Goal: Transaction & Acquisition: Purchase product/service

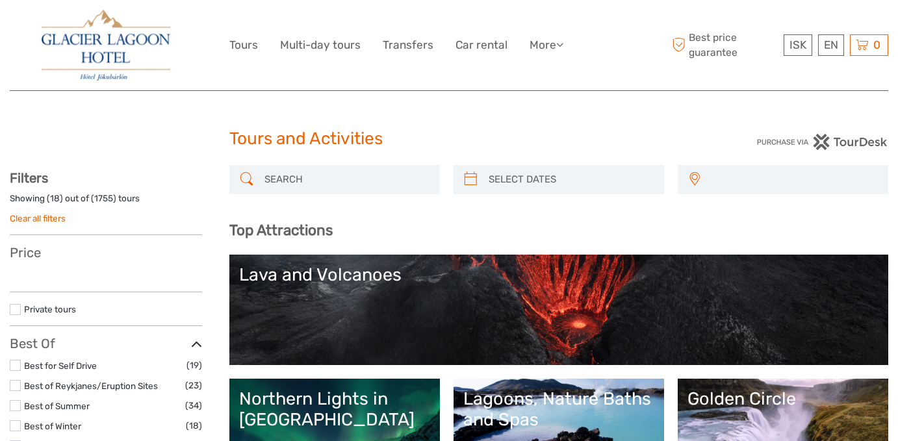
select select
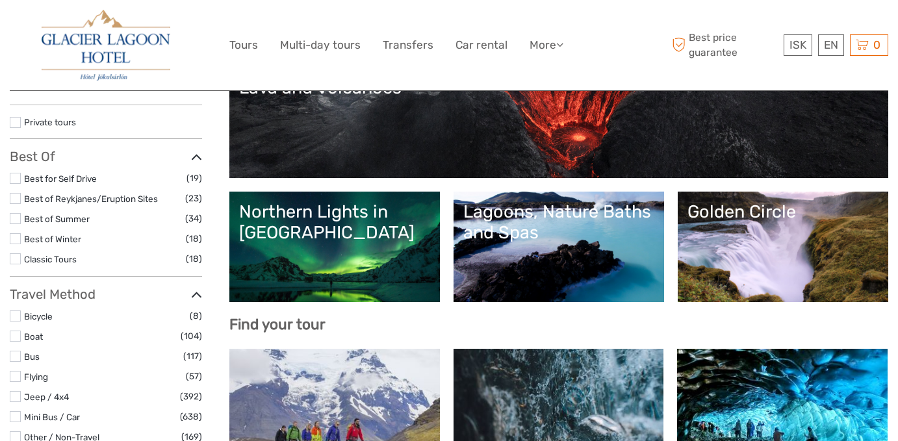
select select
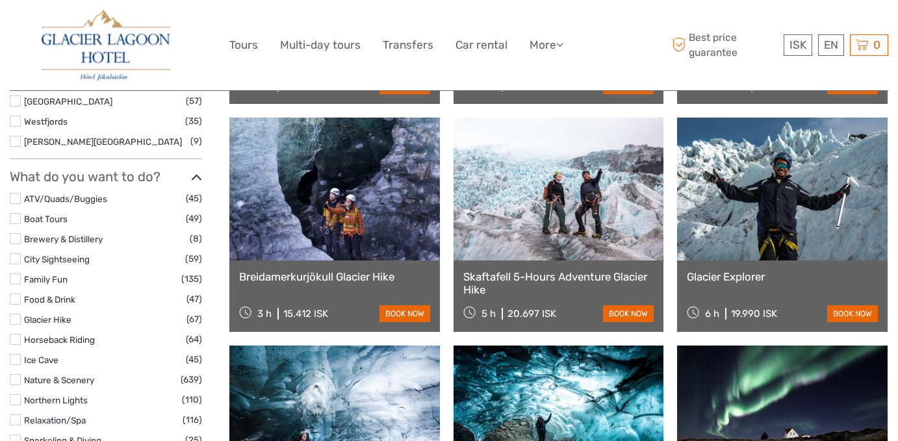
scroll to position [1202, 0]
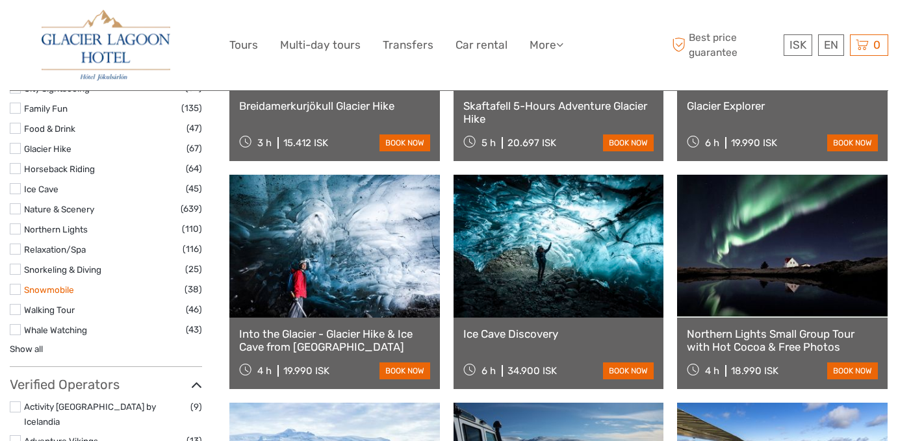
click at [43, 293] on link "Snowmobile" at bounding box center [49, 290] width 50 height 10
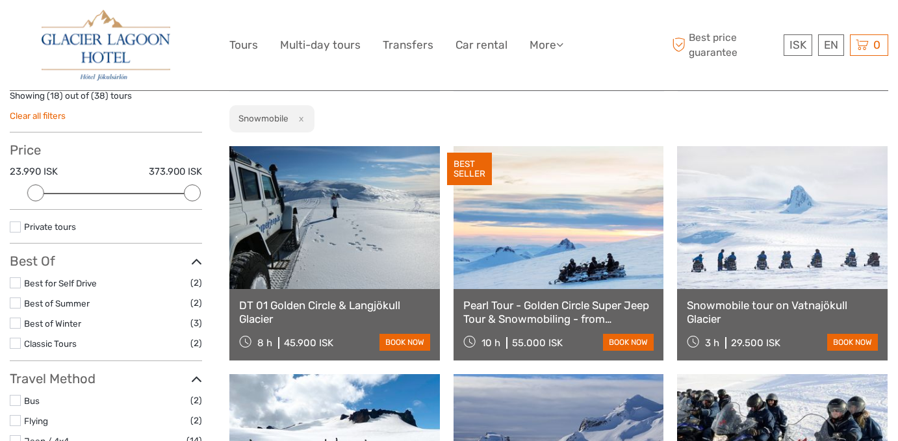
scroll to position [104, 0]
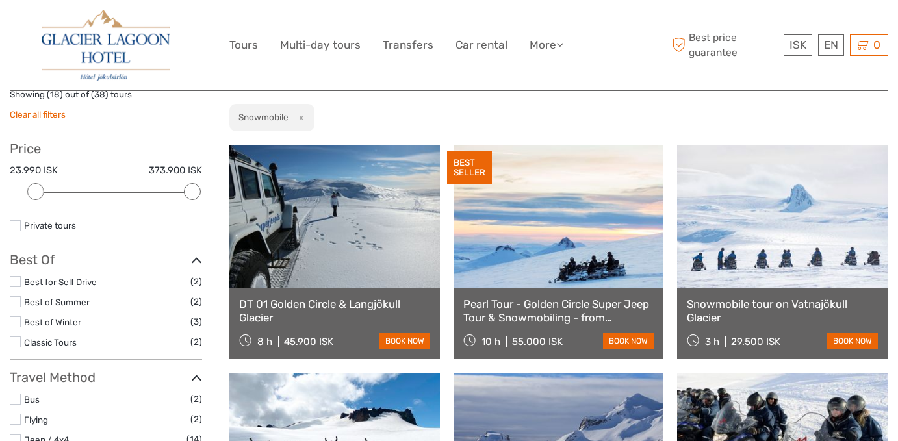
click at [781, 302] on link "Snowmobile tour on Vatnajökull Glacier" at bounding box center [782, 311] width 191 height 27
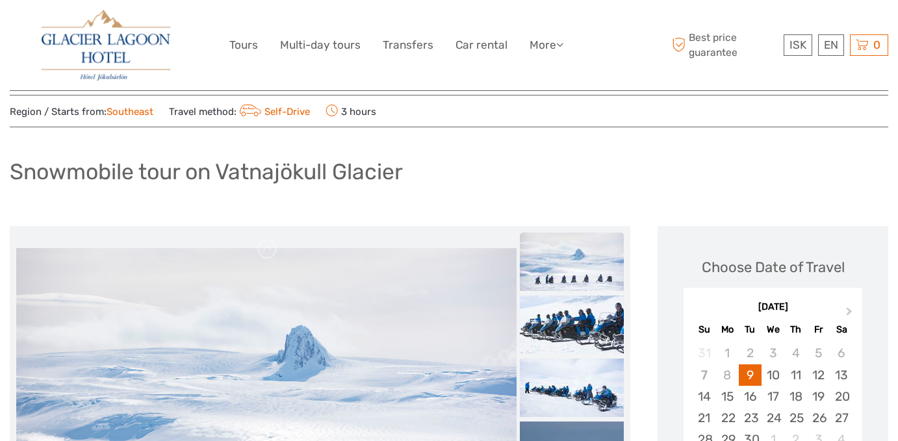
scroll to position [24, 0]
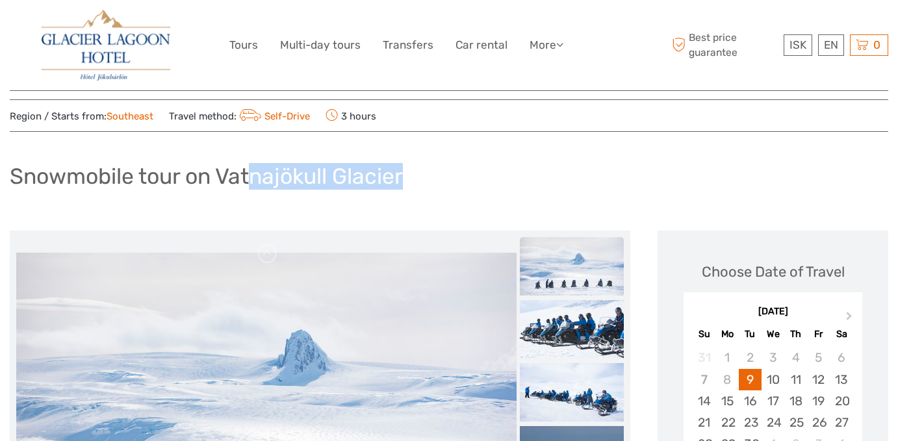
drag, startPoint x: 431, startPoint y: 177, endPoint x: 247, endPoint y: 177, distance: 183.9
click at [247, 177] on div "Snowmobile tour on Vatnajökull Glacier" at bounding box center [449, 181] width 879 height 47
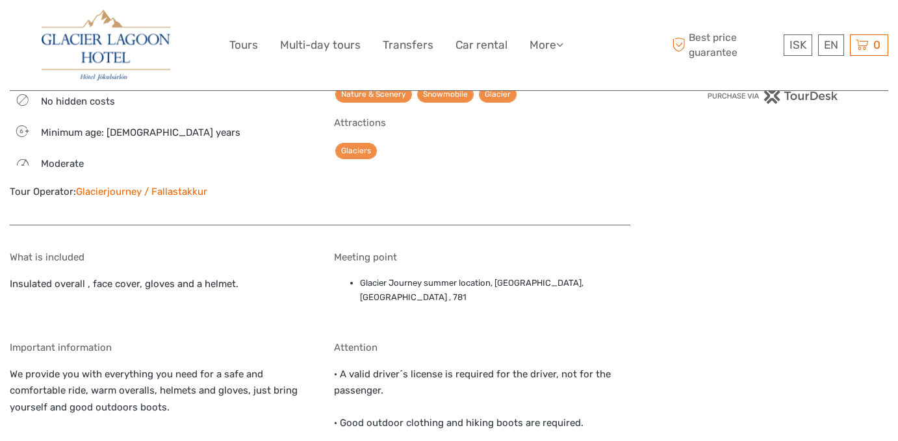
scroll to position [1276, 0]
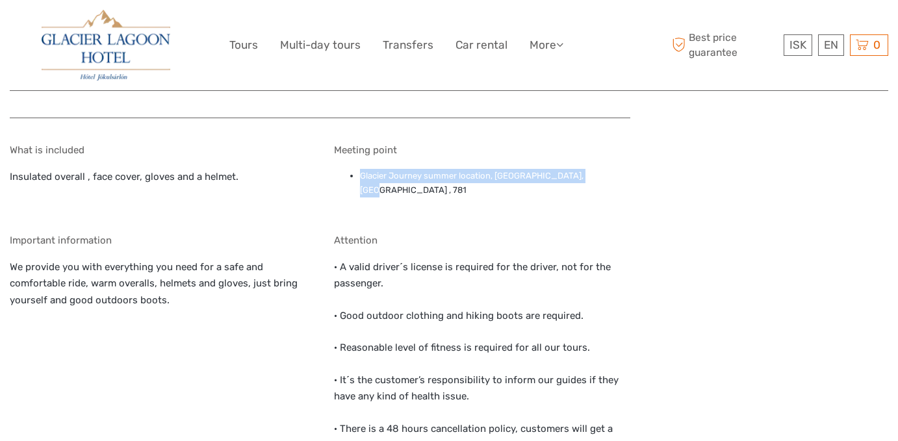
drag, startPoint x: 599, startPoint y: 173, endPoint x: 358, endPoint y: 174, distance: 240.4
click at [358, 174] on ul "Glacier Journey summer location, Smyrlabjörg, Hofn , 781" at bounding box center [482, 183] width 297 height 29
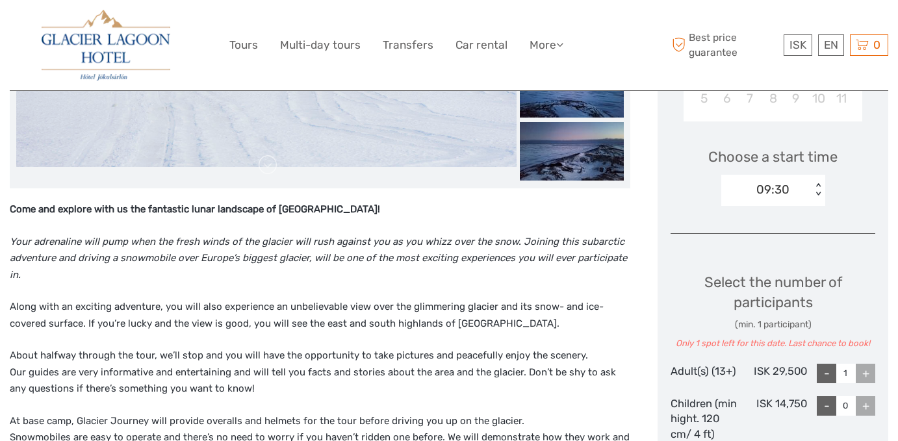
scroll to position [393, 0]
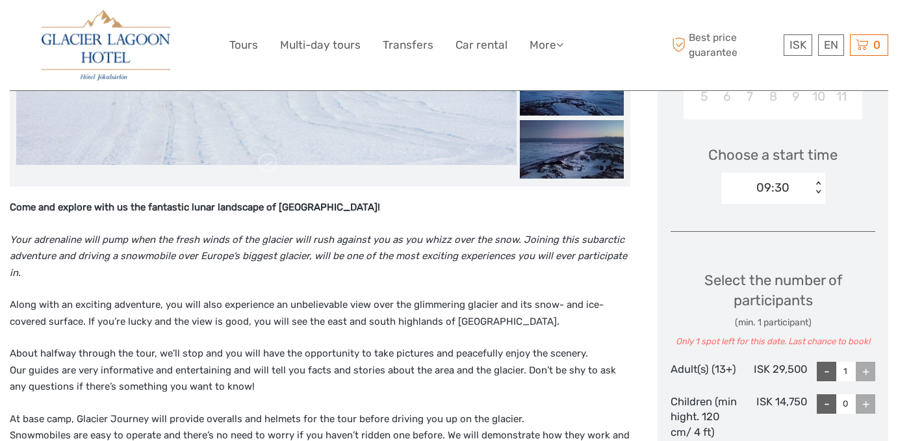
click at [447, 308] on p "Along with an exciting adventure, you will also experience an unbelievable view…" at bounding box center [320, 313] width 621 height 33
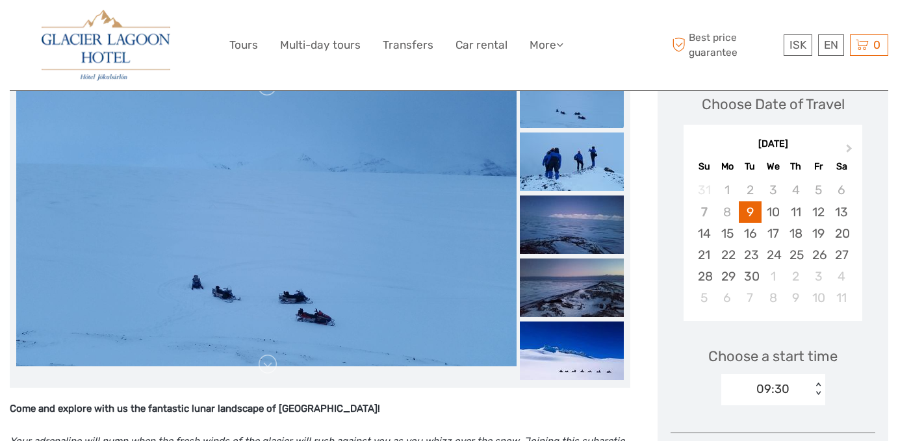
scroll to position [190, 0]
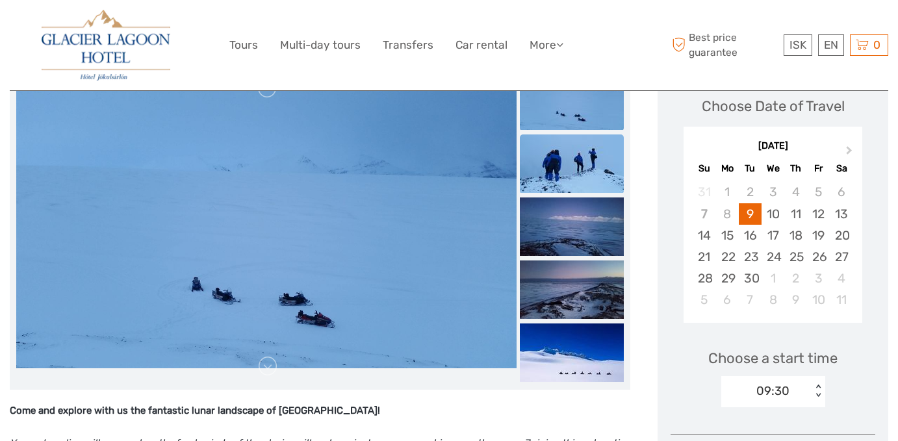
click at [587, 161] on img at bounding box center [572, 164] width 104 height 58
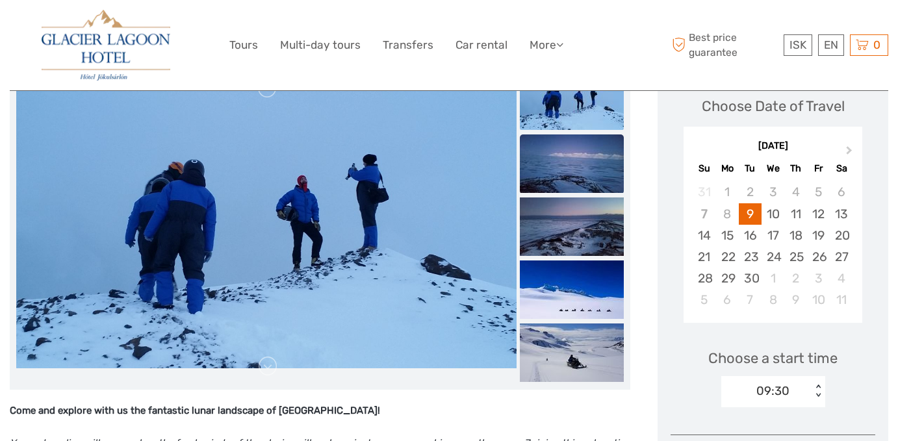
click at [586, 174] on img at bounding box center [572, 164] width 104 height 58
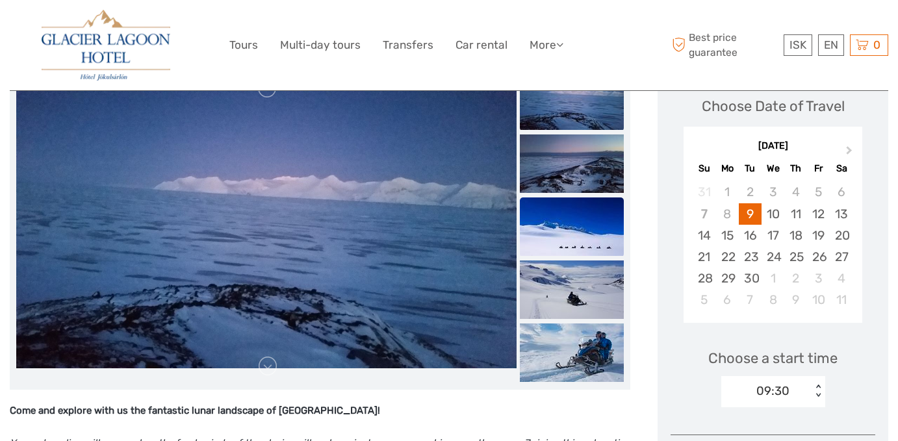
click at [588, 201] on img at bounding box center [572, 227] width 104 height 58
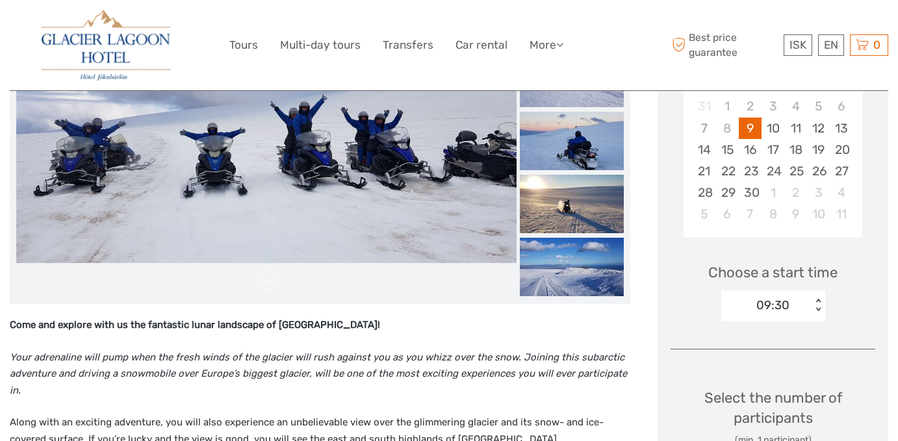
scroll to position [233, 0]
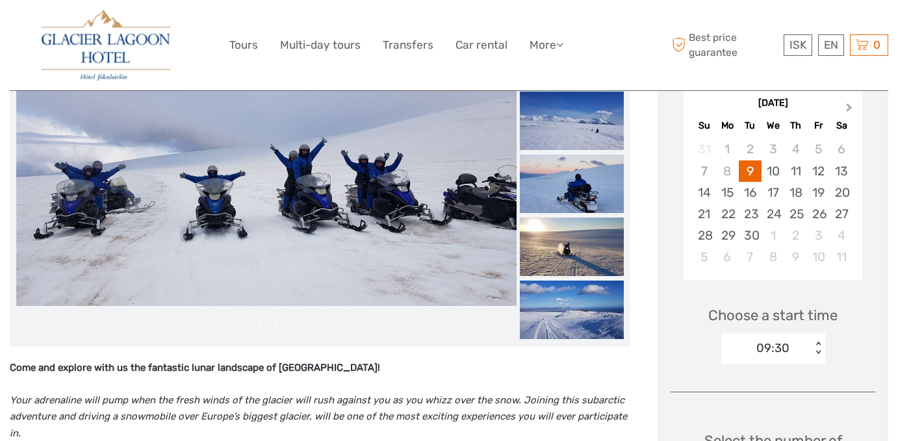
click at [843, 114] on button "Next Month" at bounding box center [850, 110] width 21 height 21
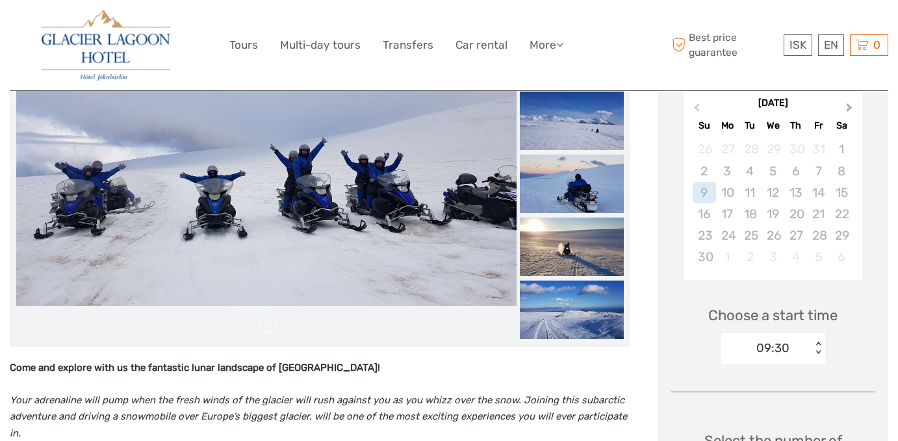
click at [843, 114] on button "Next Month" at bounding box center [850, 110] width 21 height 21
click at [843, 149] on div "3" at bounding box center [841, 148] width 23 height 21
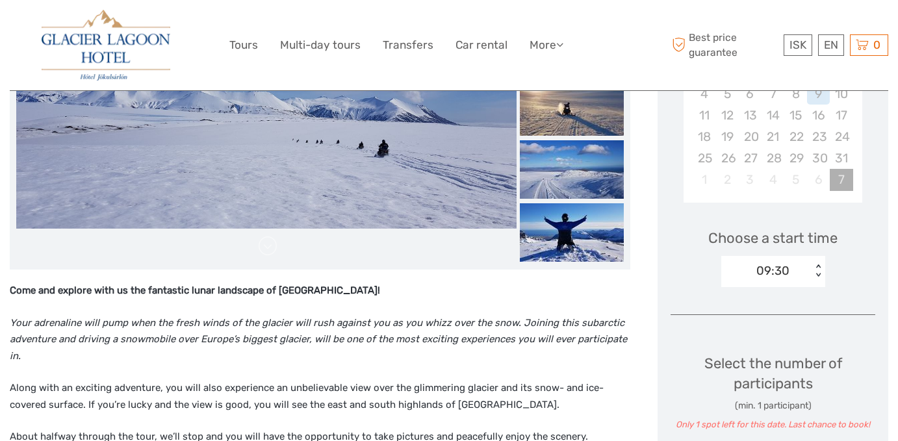
scroll to position [181, 0]
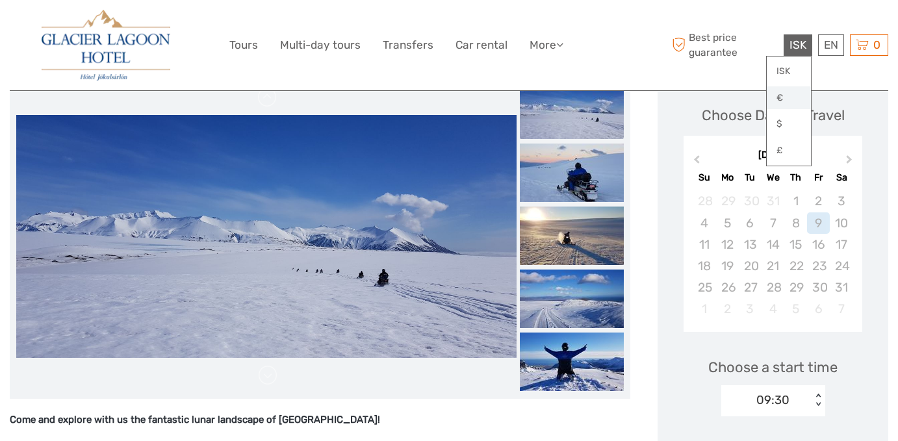
click at [785, 103] on link "€" at bounding box center [789, 97] width 44 height 23
click at [786, 123] on link "$" at bounding box center [789, 123] width 44 height 23
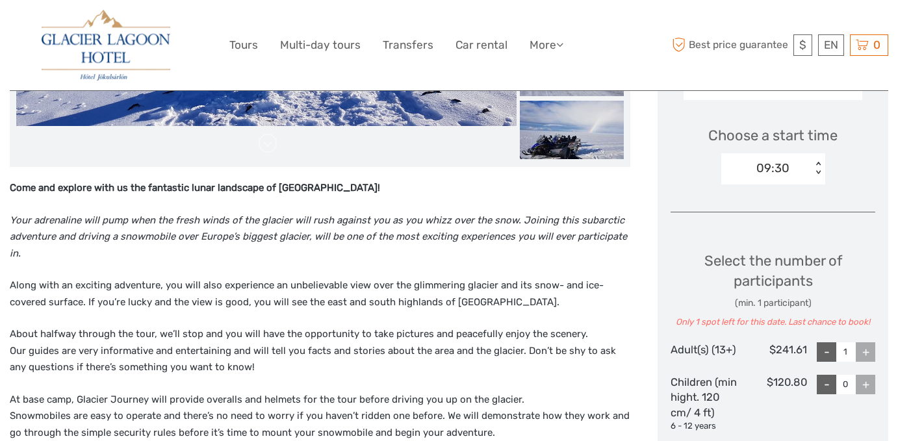
scroll to position [429, 0]
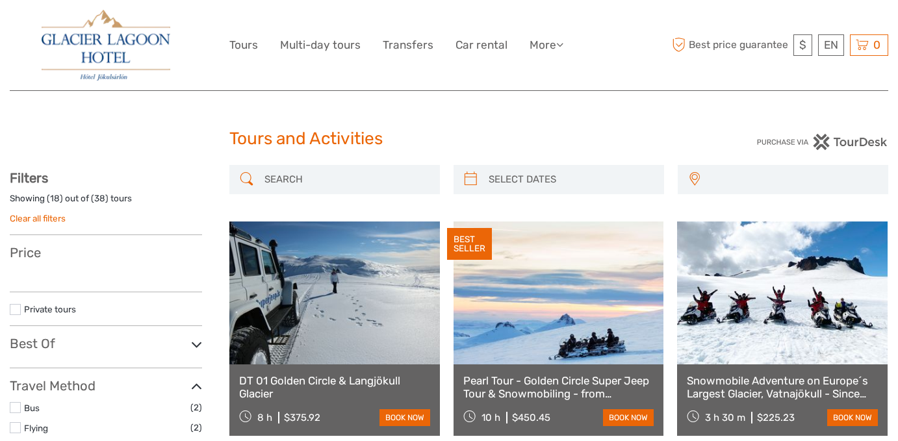
select select
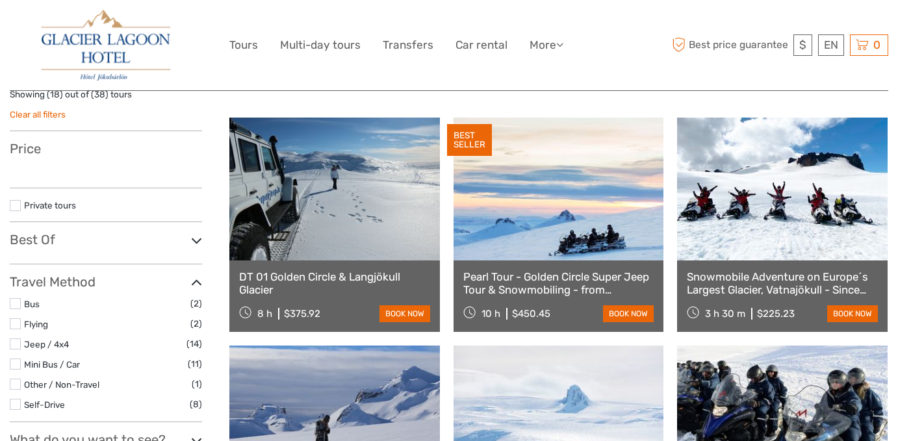
select select
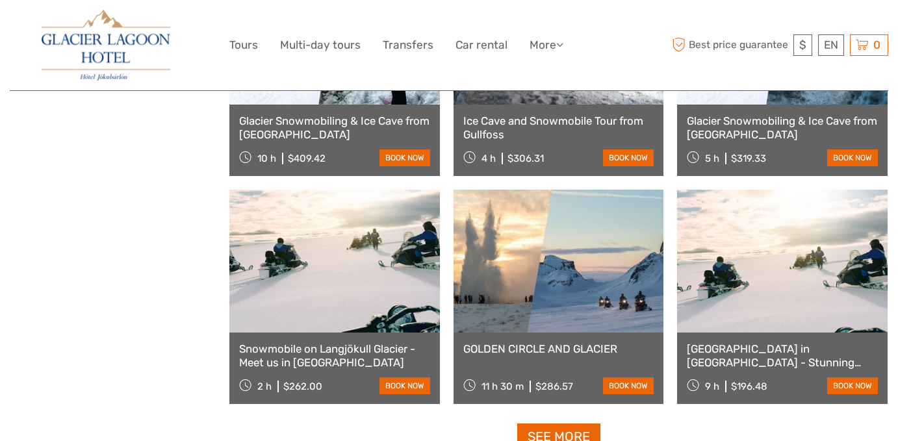
scroll to position [1202, 0]
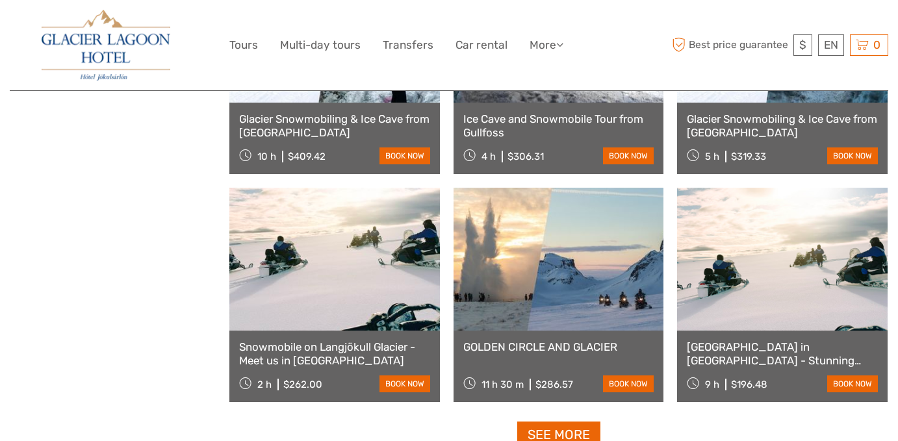
click at [392, 319] on link at bounding box center [334, 259] width 211 height 143
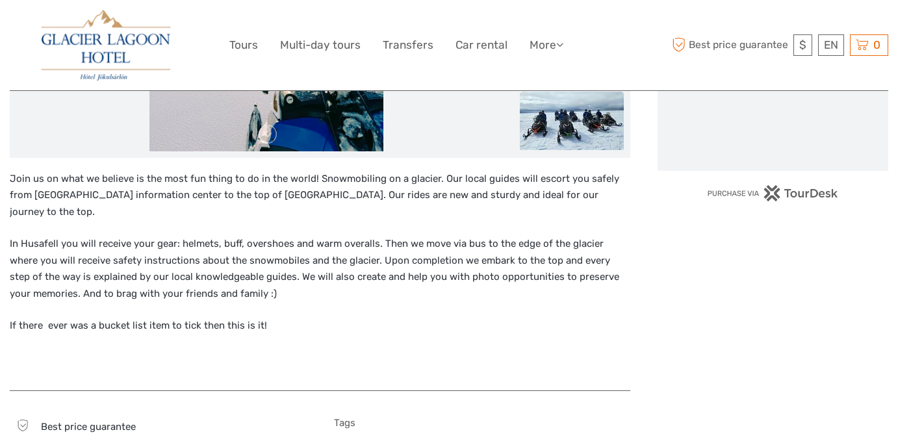
scroll to position [99, 0]
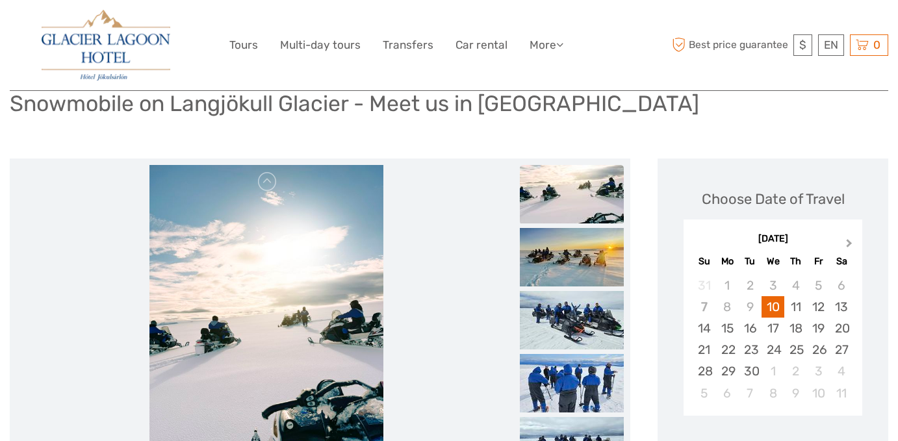
click at [851, 237] on button "Next Month" at bounding box center [850, 246] width 21 height 21
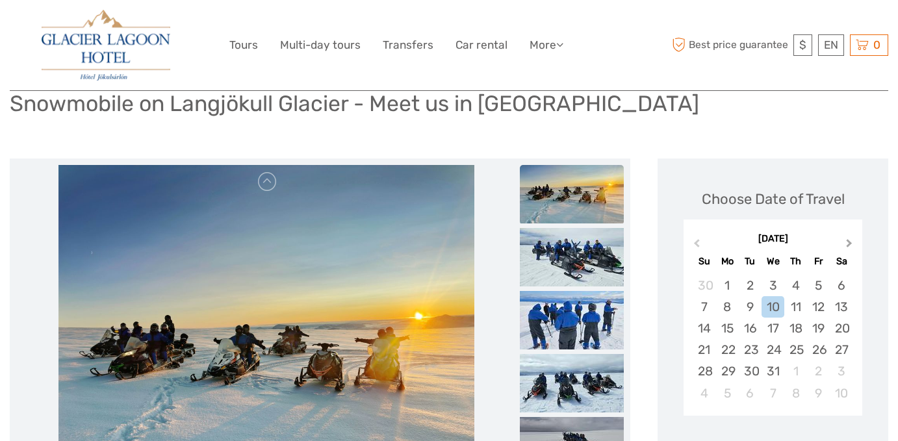
click at [851, 237] on button "Next Month" at bounding box center [850, 246] width 21 height 21
click at [834, 294] on div "3" at bounding box center [841, 285] width 23 height 21
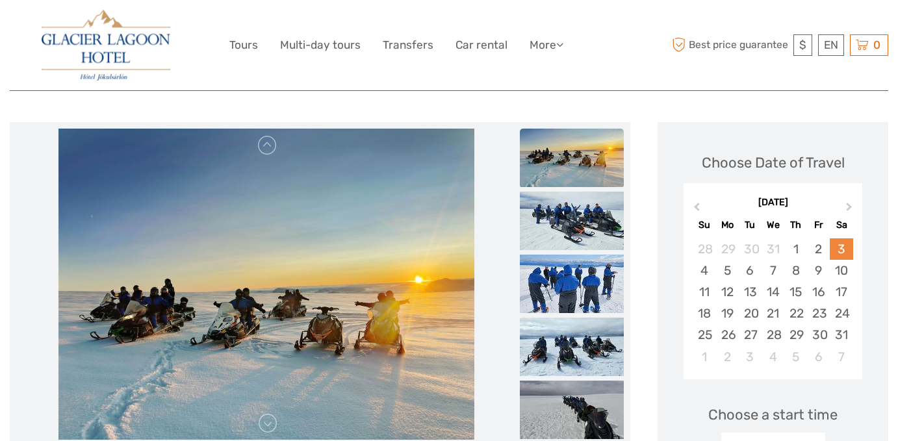
scroll to position [264, 0]
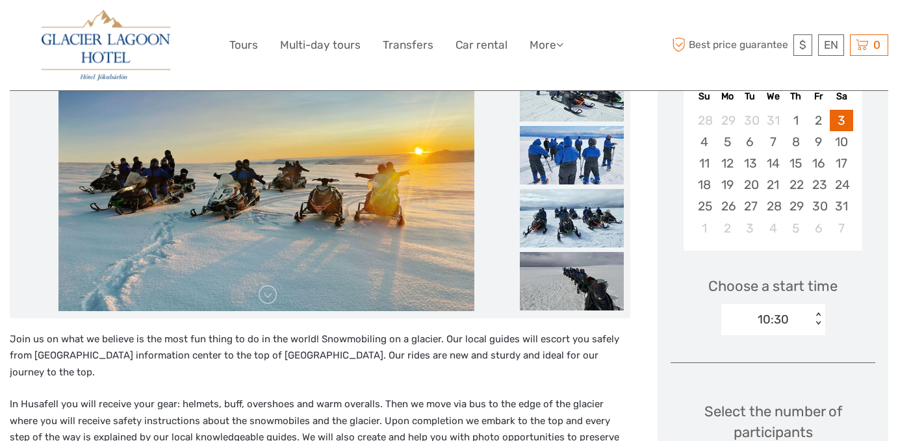
click at [807, 317] on div "10:30" at bounding box center [766, 319] width 90 height 19
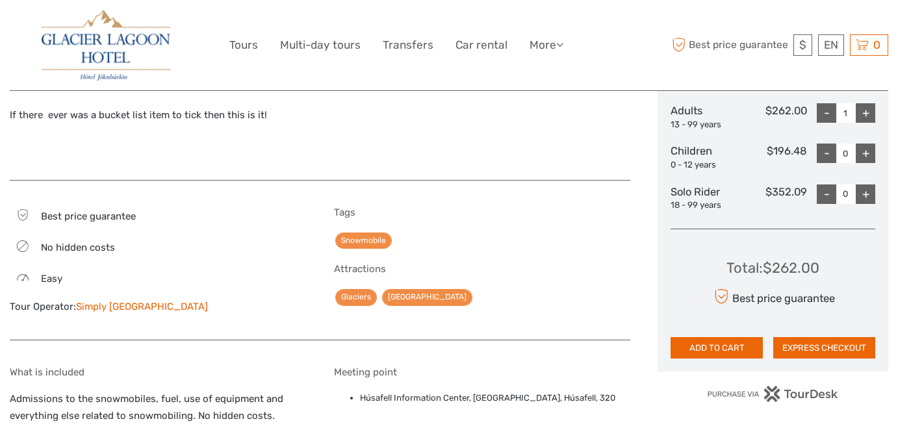
scroll to position [635, 0]
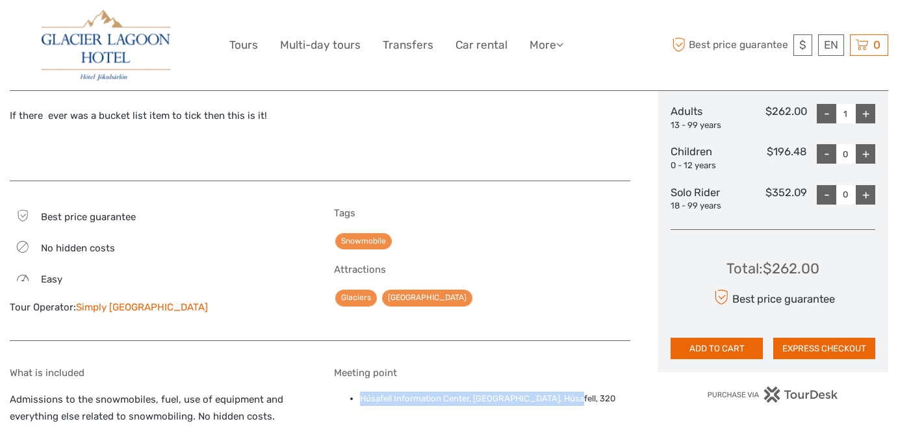
drag, startPoint x: 578, startPoint y: 380, endPoint x: 360, endPoint y: 383, distance: 218.4
click at [360, 392] on li "Húsafell Information Center, Húsafell, Húsafell, 320" at bounding box center [495, 399] width 271 height 14
copy li "Húsafell Information Center, Húsafell, Húsafell, 320"
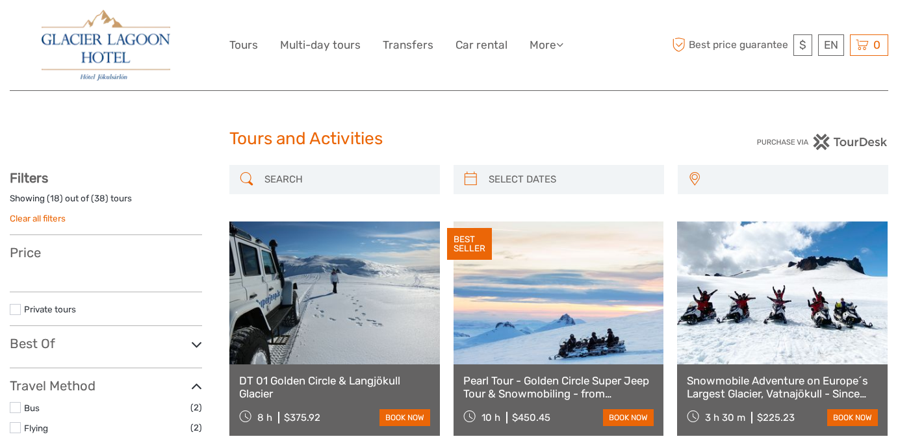
select select
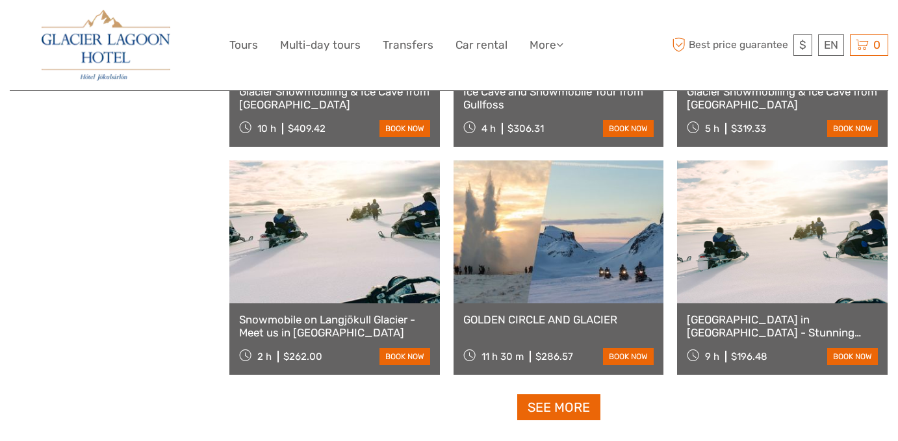
select select
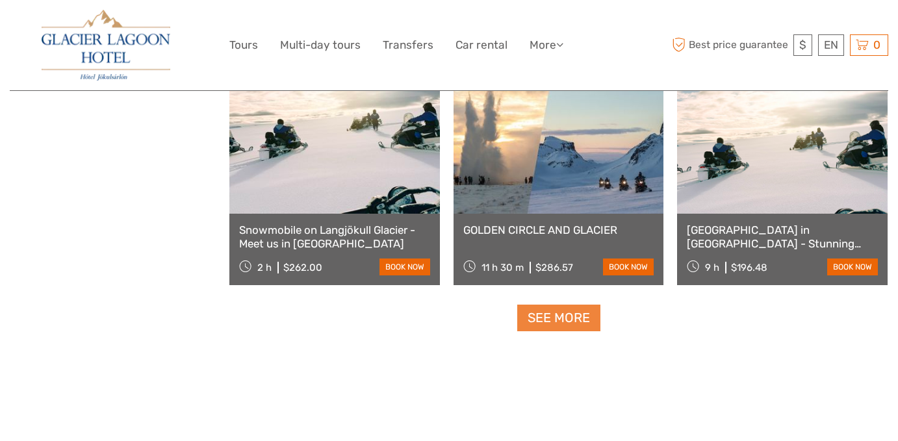
click at [561, 323] on link "See more" at bounding box center [558, 318] width 83 height 27
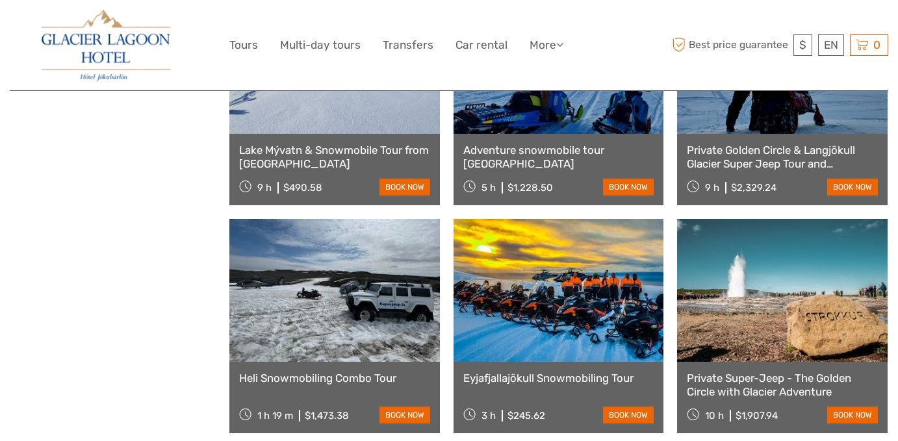
scroll to position [2323, 0]
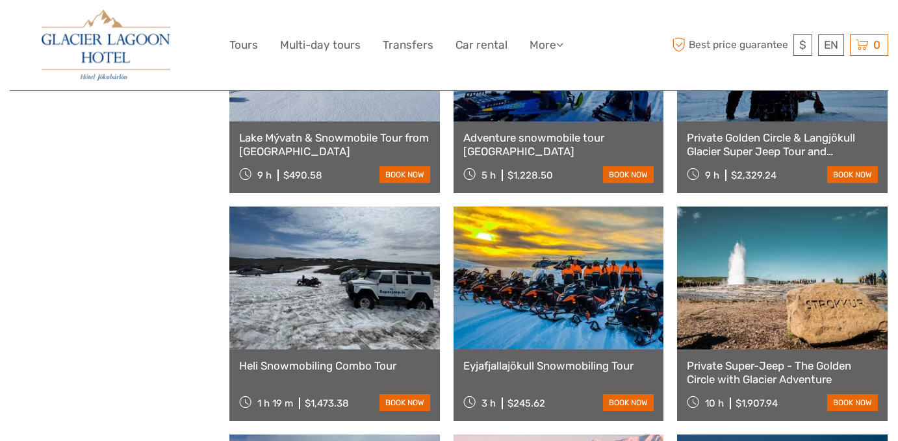
click at [558, 342] on link at bounding box center [559, 278] width 211 height 143
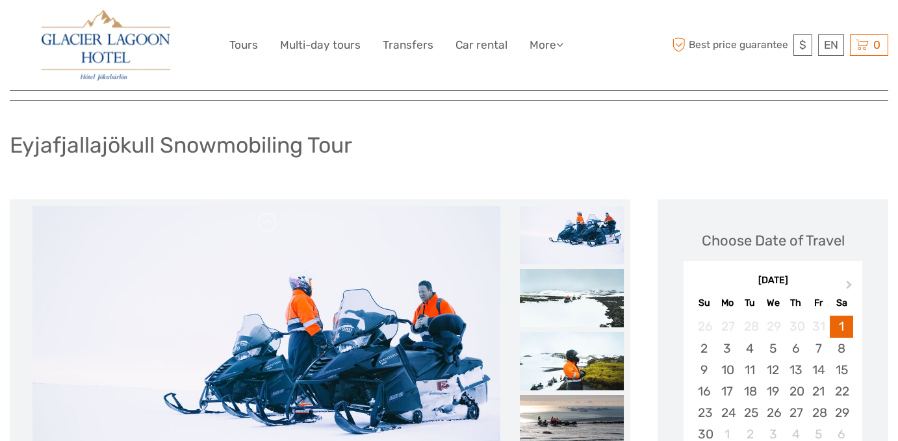
scroll to position [77, 0]
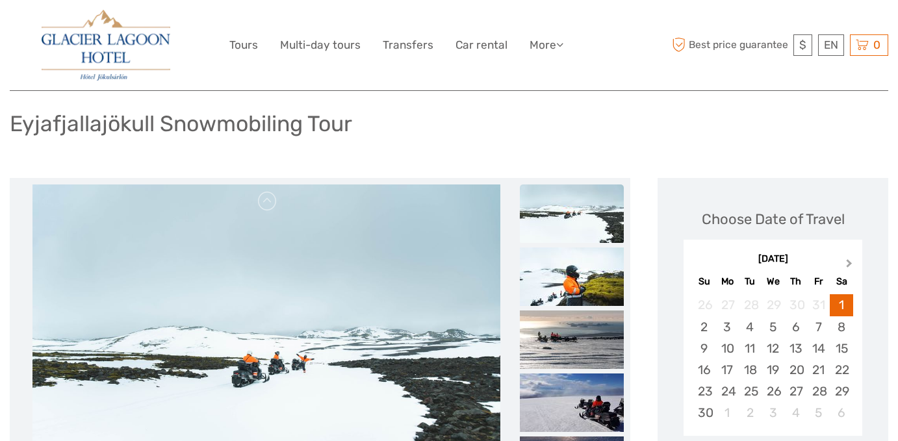
click at [853, 262] on button "Next Month" at bounding box center [850, 266] width 21 height 21
click at [702, 262] on button "Previous Month" at bounding box center [695, 266] width 21 height 21
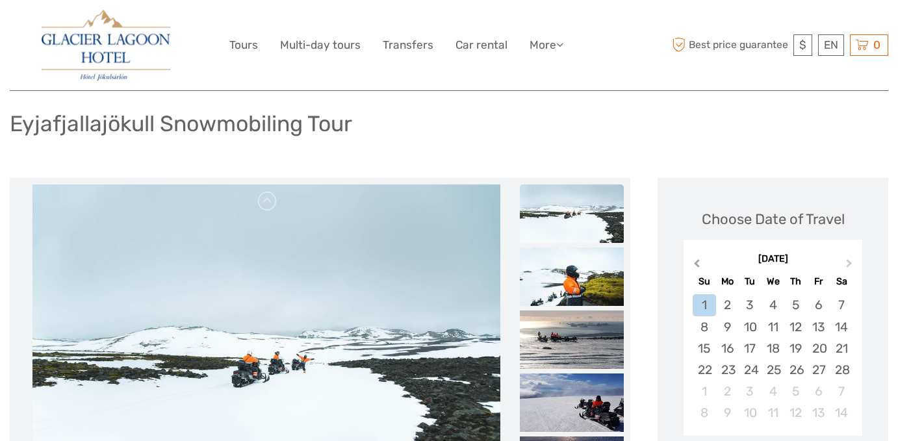
click at [702, 262] on button "Previous Month" at bounding box center [695, 266] width 21 height 21
click at [845, 302] on div "3" at bounding box center [841, 304] width 23 height 21
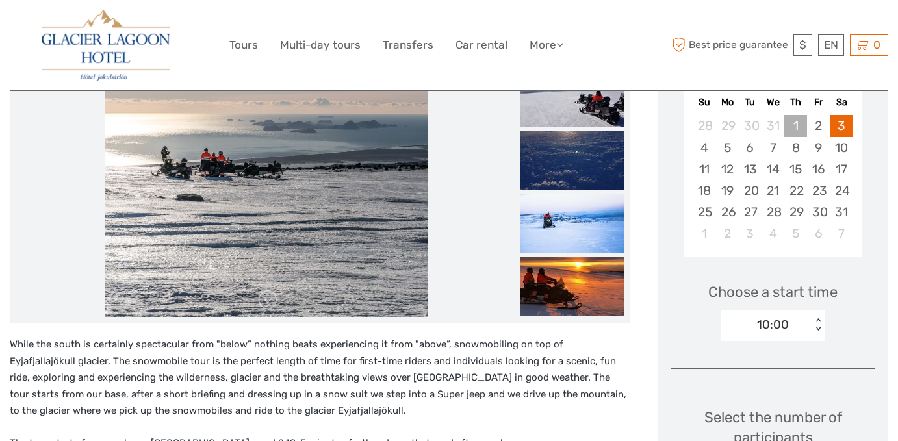
scroll to position [257, 0]
click at [803, 126] on div "1" at bounding box center [795, 124] width 23 height 21
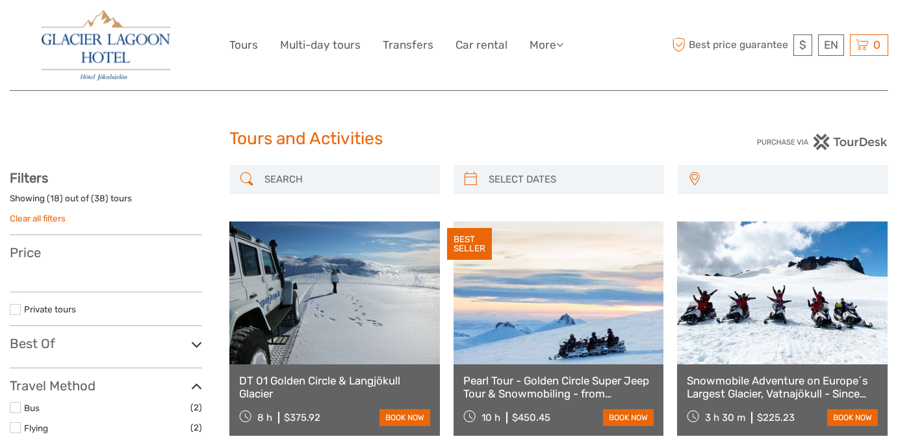
select select
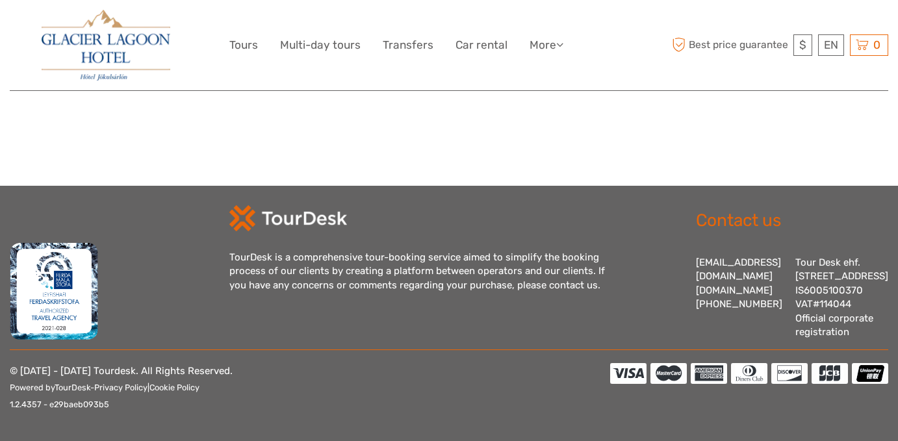
select select
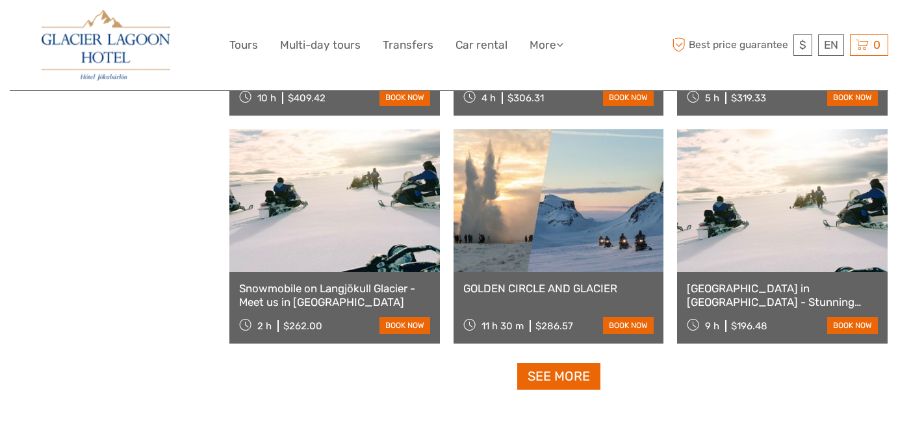
scroll to position [1261, 0]
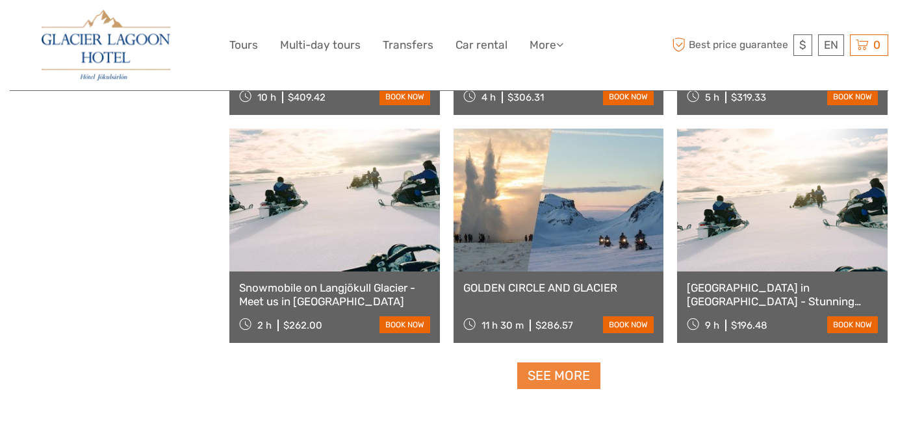
click at [532, 378] on link "See more" at bounding box center [558, 376] width 83 height 27
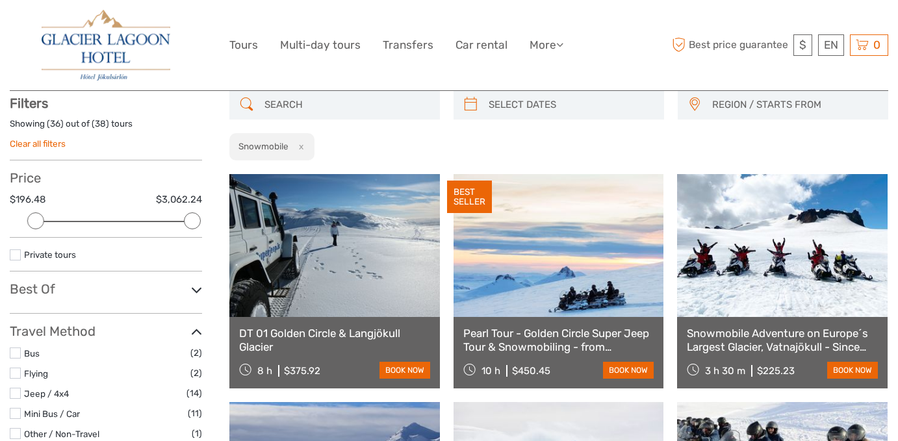
scroll to position [0, 0]
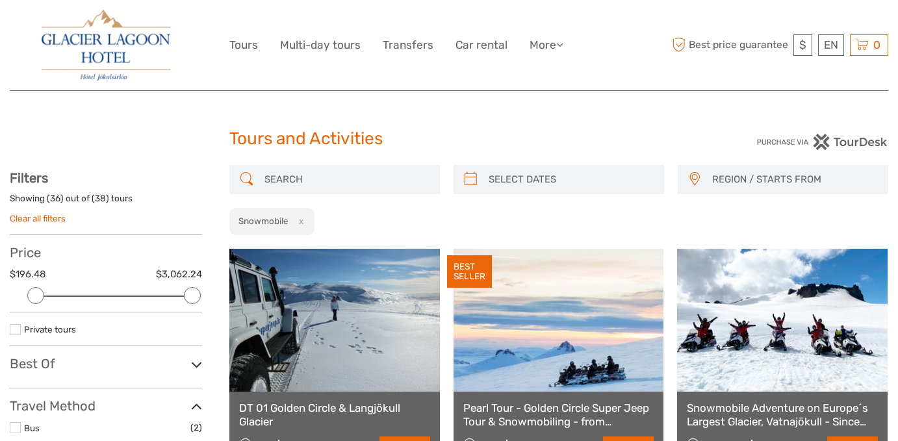
click at [519, 199] on div "REGION / STARTS FROM [GEOGRAPHIC_DATA] East North Northeast [GEOGRAPHIC_DATA] /…" at bounding box center [558, 200] width 659 height 71
type input "[DATE]"
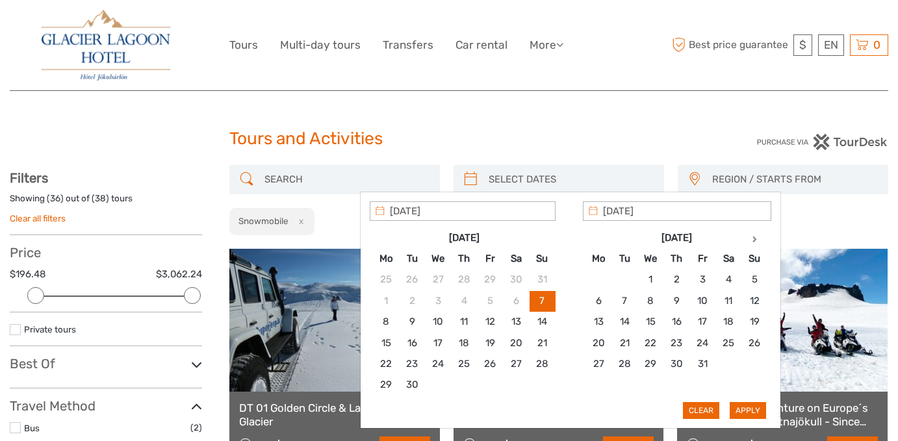
click at [519, 187] on input "search" at bounding box center [570, 179] width 174 height 23
click at [759, 238] on th at bounding box center [754, 237] width 26 height 21
click at [753, 233] on th at bounding box center [754, 237] width 26 height 21
type input "[DATE]"
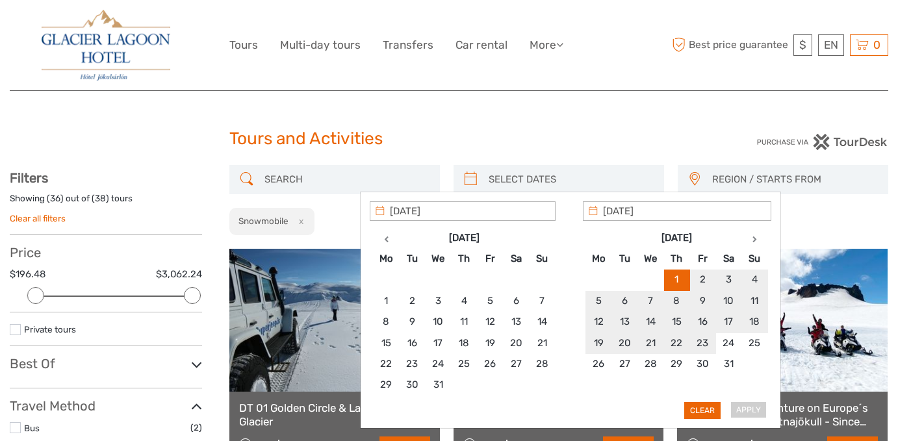
click at [751, 408] on div "Apply Clear" at bounding box center [571, 310] width 402 height 218
type input "[DATE]"
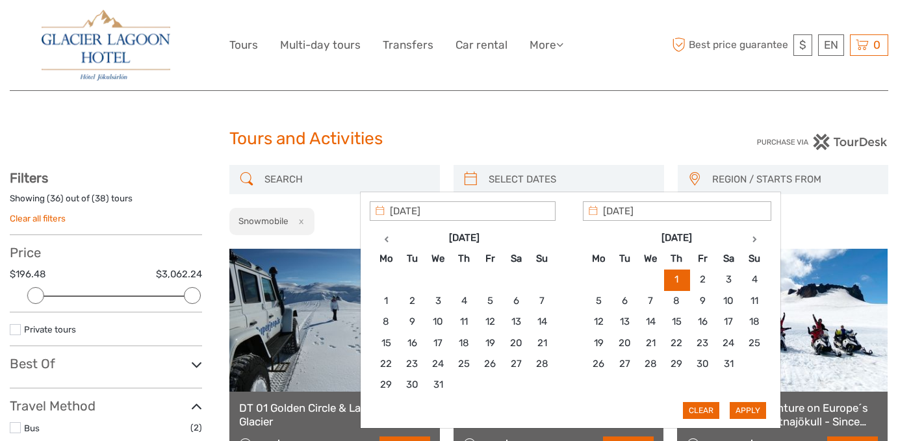
type input "[DATE]"
click at [747, 402] on button "Apply" at bounding box center [748, 410] width 36 height 17
type input "[DATE] - [DATE]"
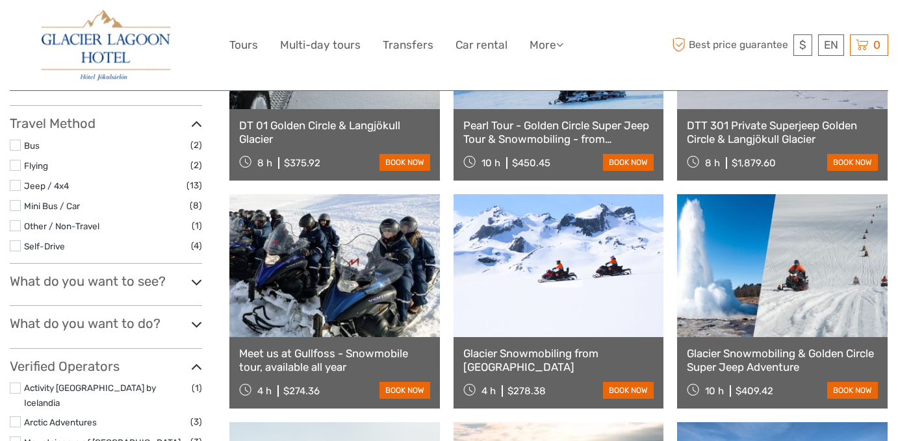
scroll to position [283, 0]
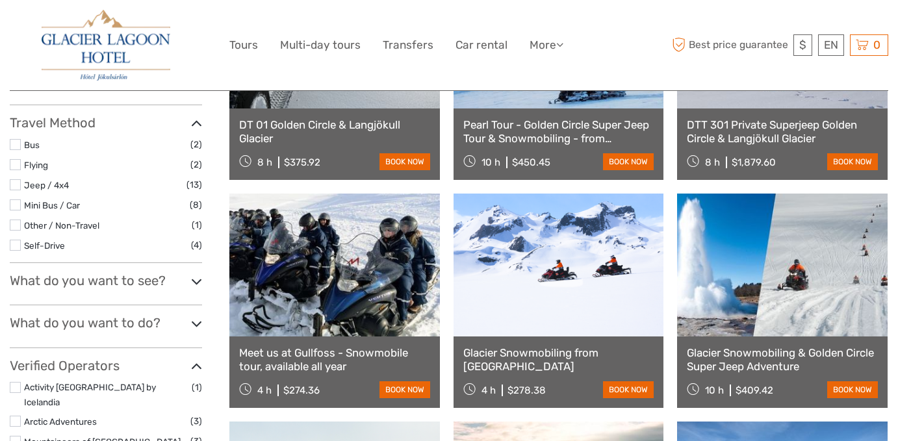
click at [398, 359] on link "Meet us at Gullfoss - Snowmobile tour, available all year" at bounding box center [334, 359] width 191 height 27
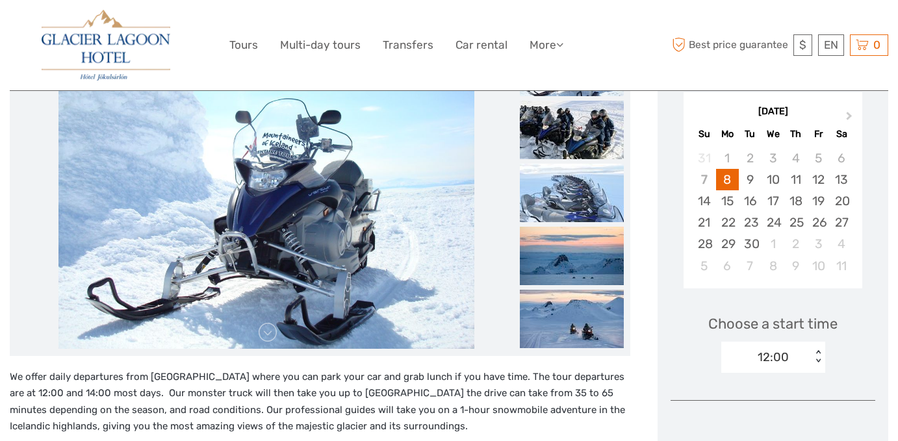
scroll to position [224, 0]
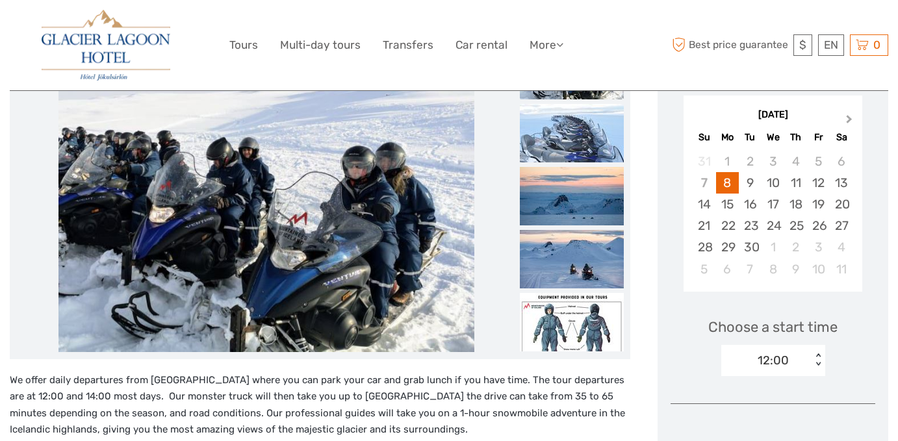
click at [849, 122] on button "Next Month" at bounding box center [850, 122] width 21 height 21
click at [801, 166] on div "1" at bounding box center [795, 161] width 23 height 21
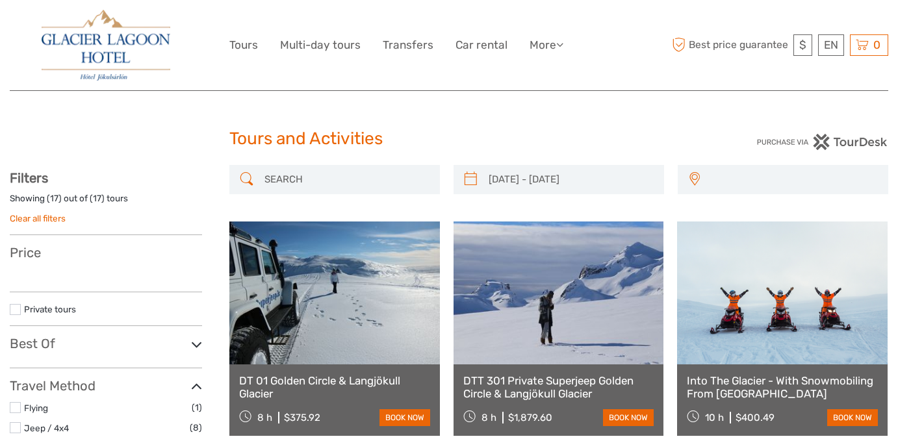
select select
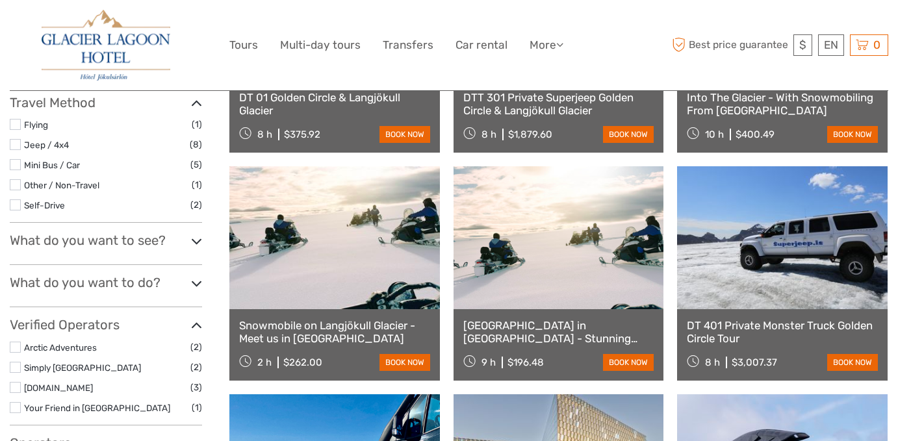
type input "[DATE] - [DATE]"
select select
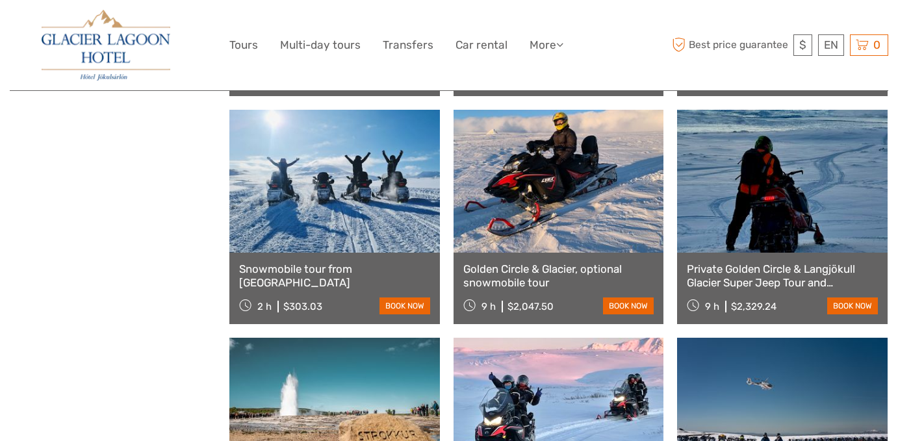
scroll to position [817, 0]
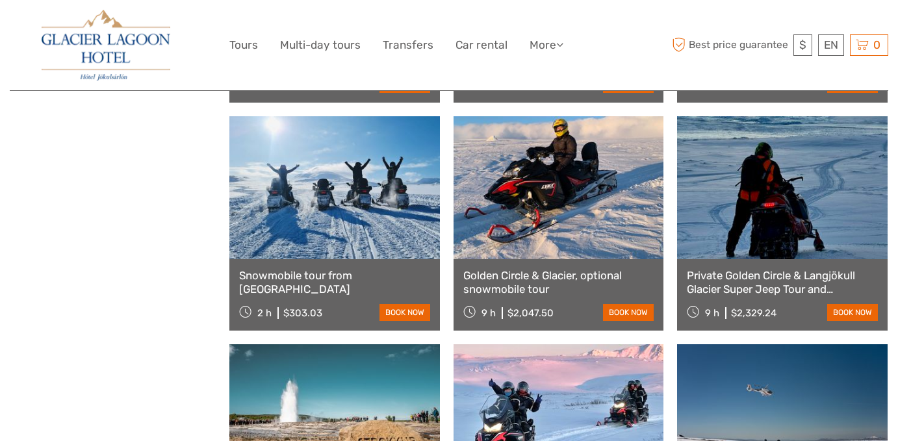
click at [333, 257] on link at bounding box center [334, 187] width 211 height 143
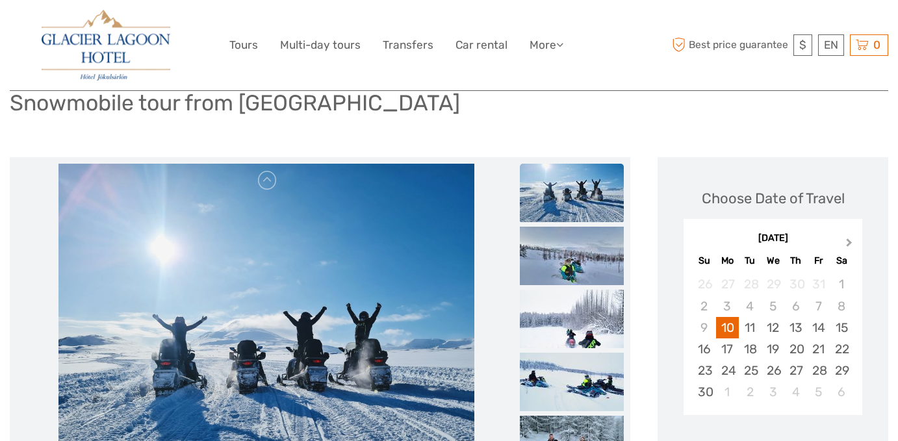
click at [845, 239] on button "Next Month" at bounding box center [850, 245] width 21 height 21
click at [697, 242] on span "Previous Month" at bounding box center [697, 245] width 0 height 19
click at [736, 201] on div "Choose Date of Travel" at bounding box center [773, 198] width 143 height 20
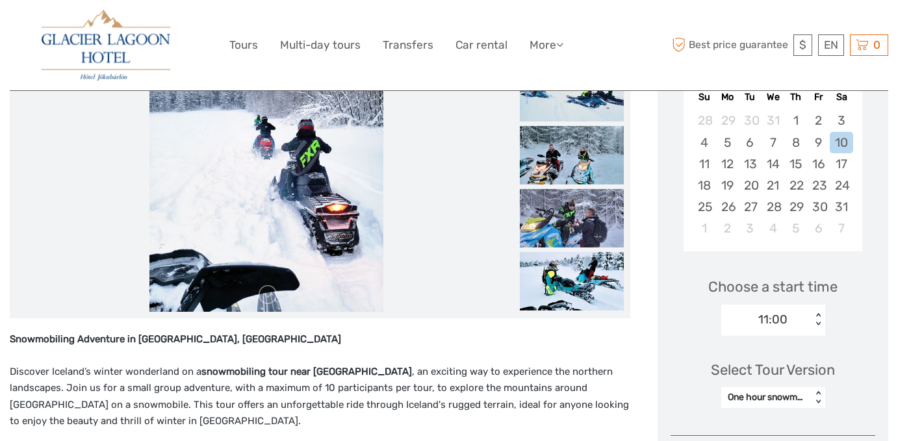
scroll to position [264, 0]
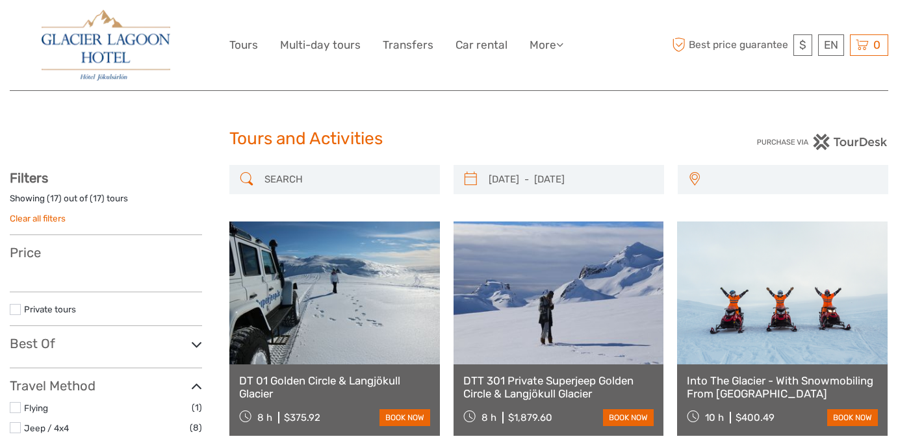
select select
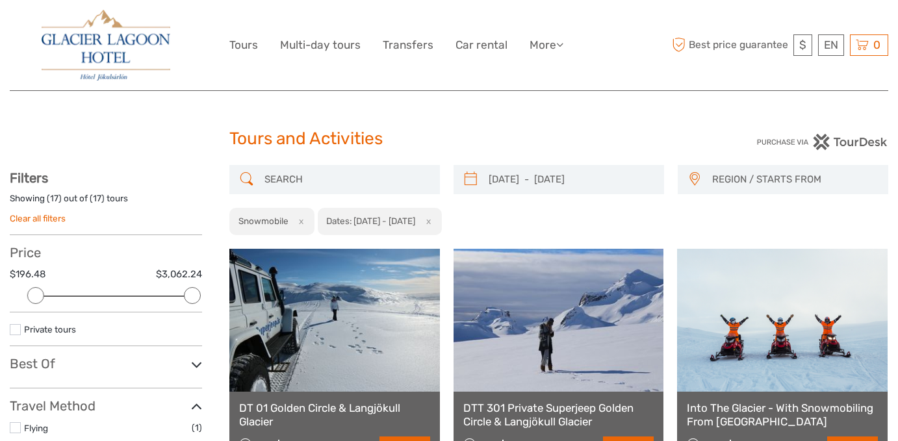
click at [748, 181] on span "REGION / STARTS FROM" at bounding box center [793, 179] width 175 height 21
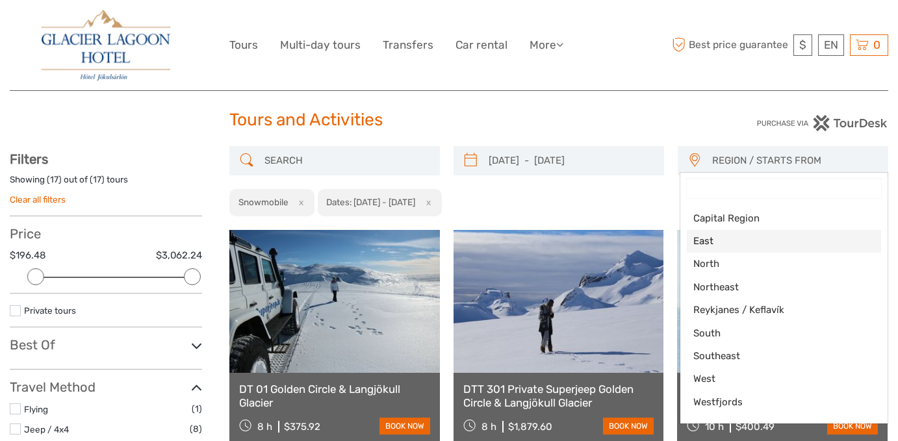
scroll to position [21, 0]
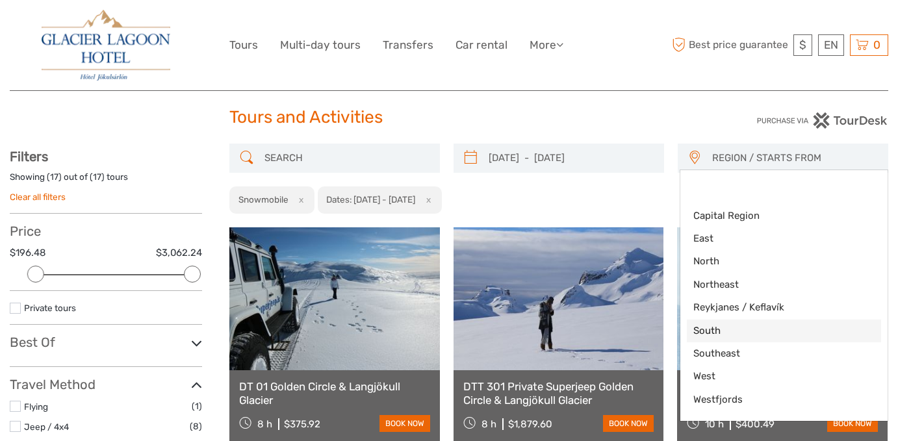
click at [755, 329] on span "South" at bounding box center [772, 331] width 159 height 14
select select "South"
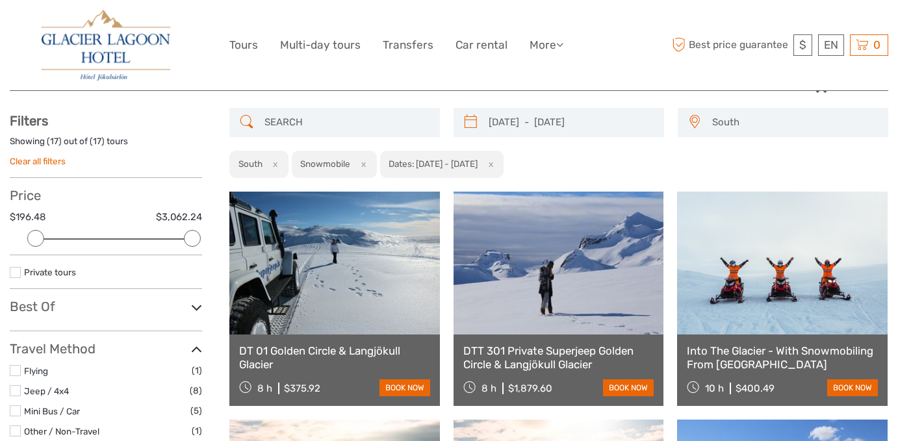
scroll to position [53, 0]
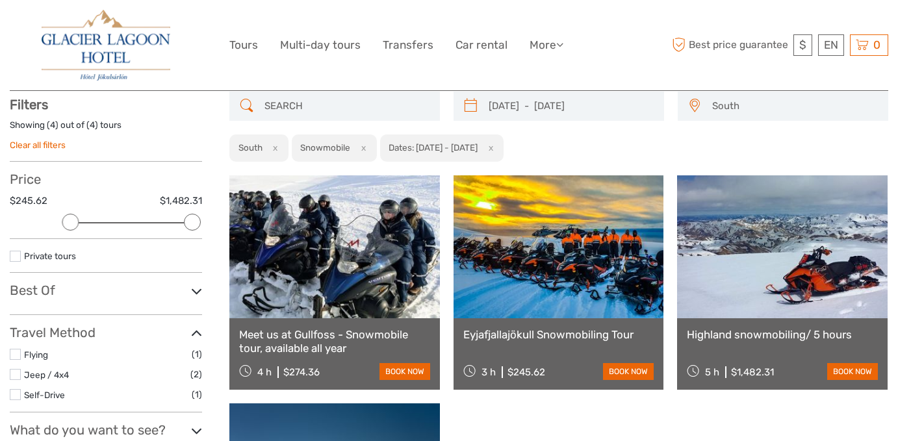
scroll to position [73, 0]
click at [811, 110] on span "South" at bounding box center [793, 106] width 175 height 21
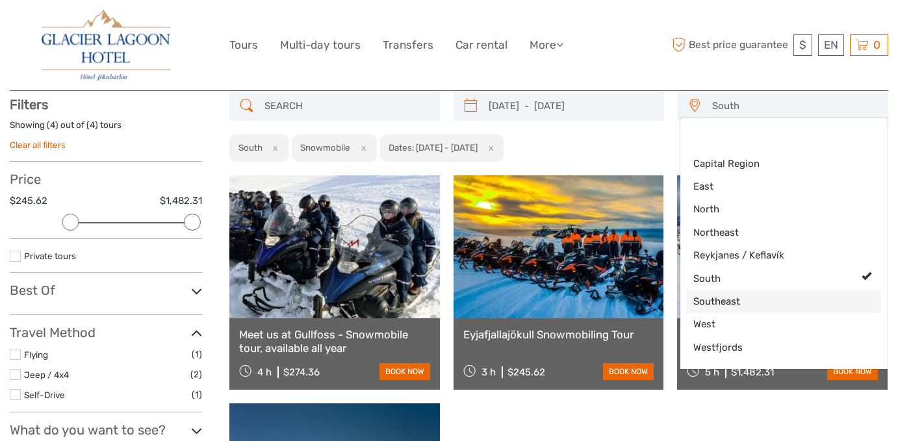
click at [771, 298] on span "Southeast" at bounding box center [772, 302] width 159 height 14
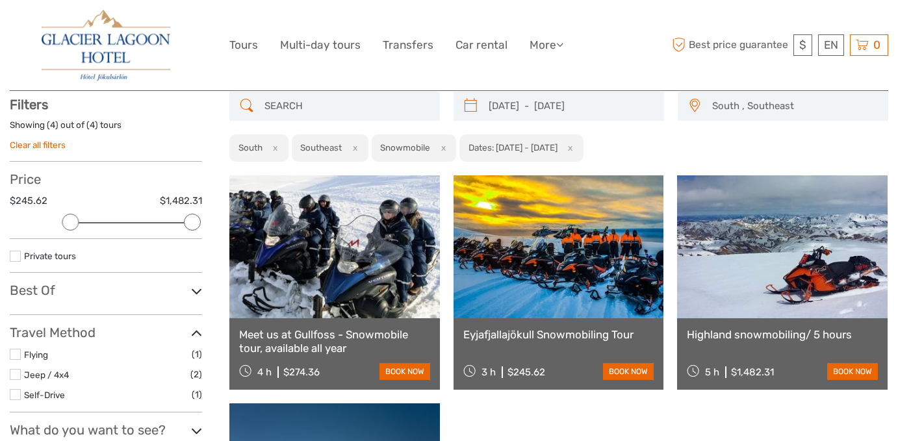
click at [647, 303] on link at bounding box center [559, 246] width 211 height 143
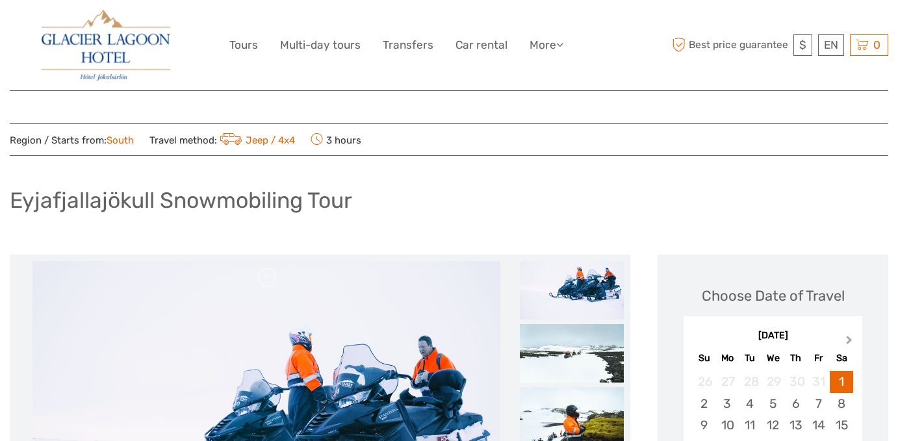
click at [850, 344] on button "Next Month" at bounding box center [850, 343] width 21 height 21
click at [702, 337] on button "Previous Month" at bounding box center [695, 343] width 21 height 21
click at [753, 286] on div "Choose Date of Travel" at bounding box center [773, 296] width 143 height 20
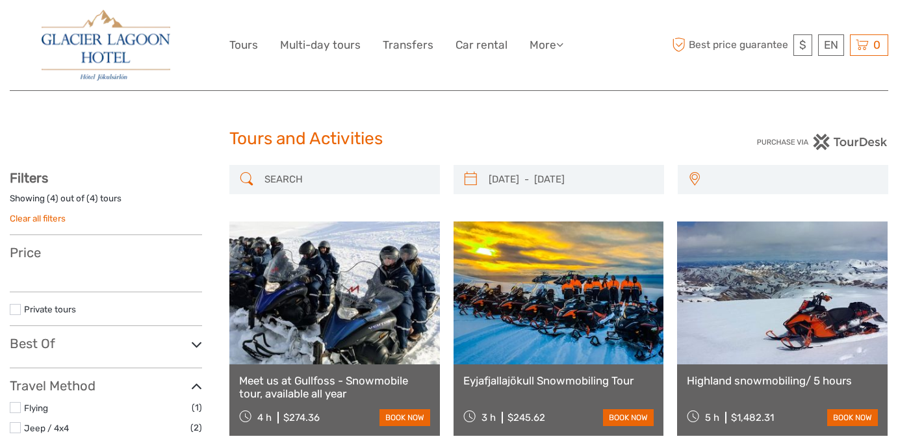
scroll to position [73, 0]
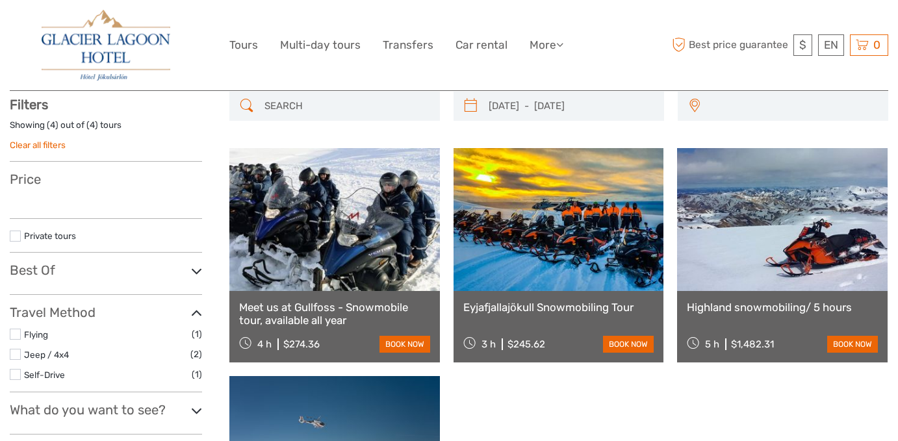
type input "[DATE] - [DATE]"
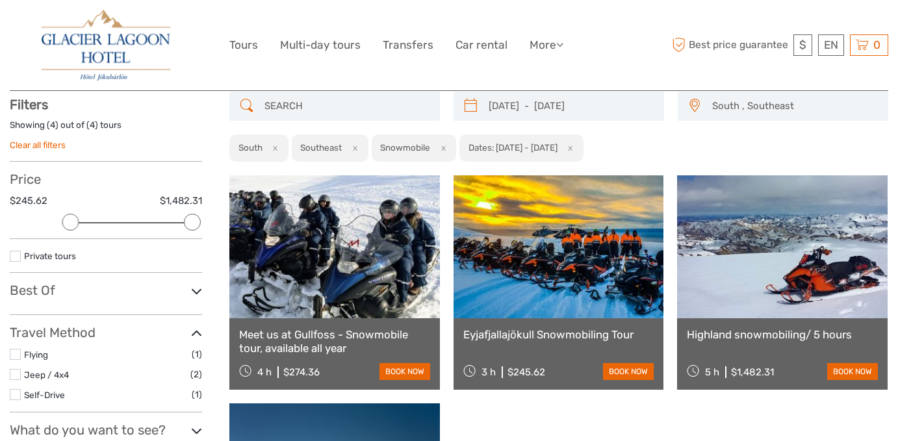
scroll to position [0, 0]
click at [279, 238] on link at bounding box center [334, 246] width 211 height 143
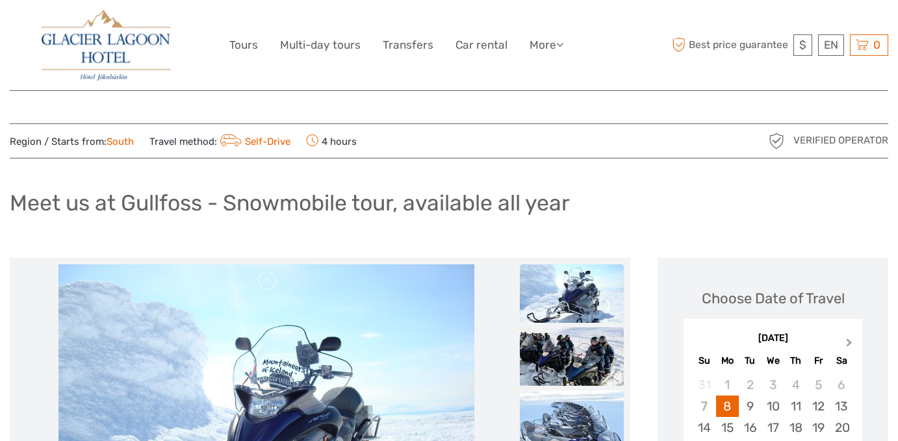
click at [842, 339] on button "Next Month" at bounding box center [850, 345] width 21 height 21
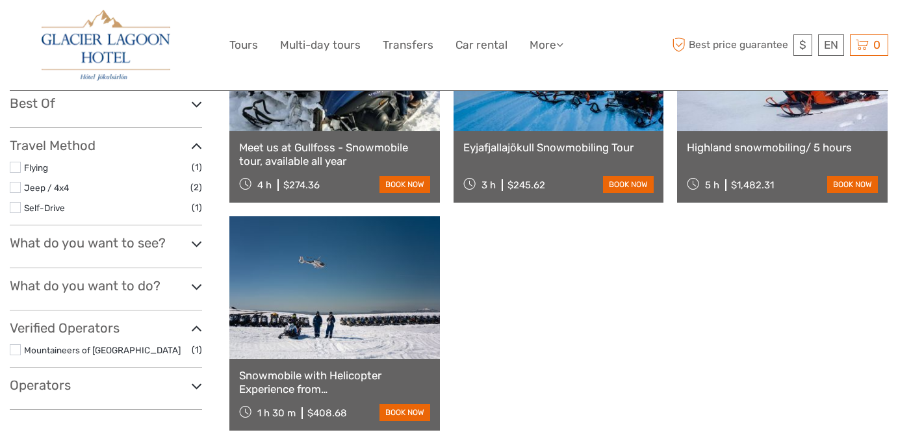
scroll to position [259, 0]
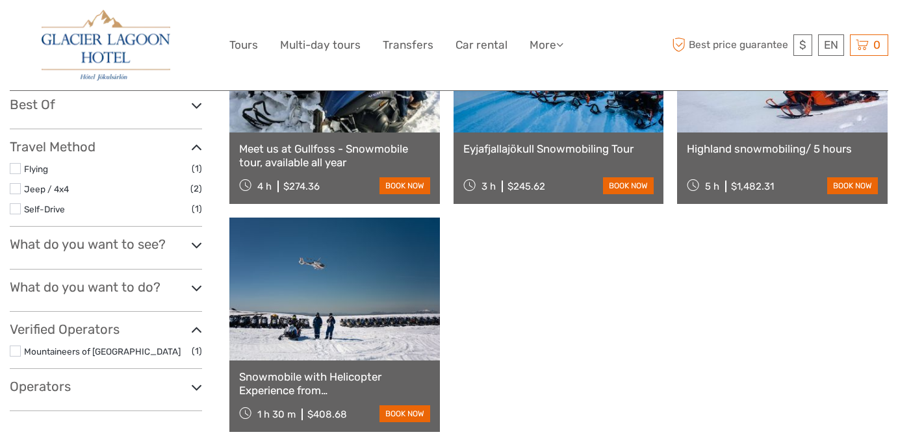
click at [328, 309] on link at bounding box center [334, 289] width 211 height 143
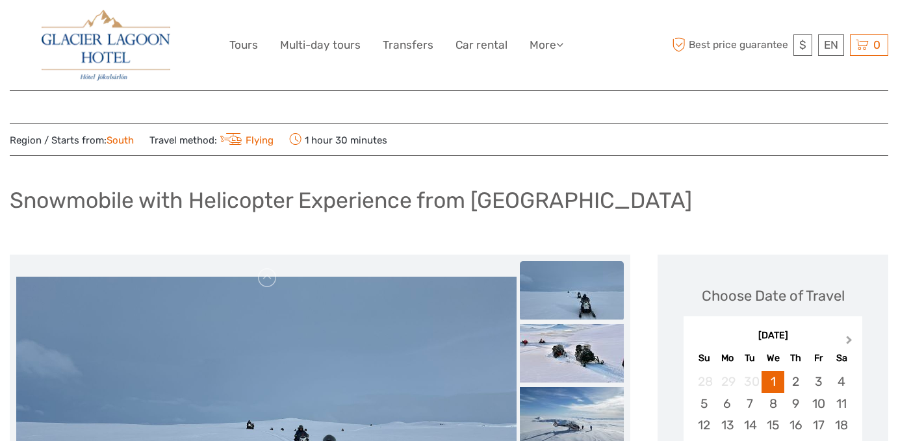
click at [842, 339] on button "Next Month" at bounding box center [850, 343] width 21 height 21
click at [843, 339] on button "Next Month" at bounding box center [850, 343] width 21 height 21
click at [849, 339] on span "Next Month" at bounding box center [849, 342] width 0 height 19
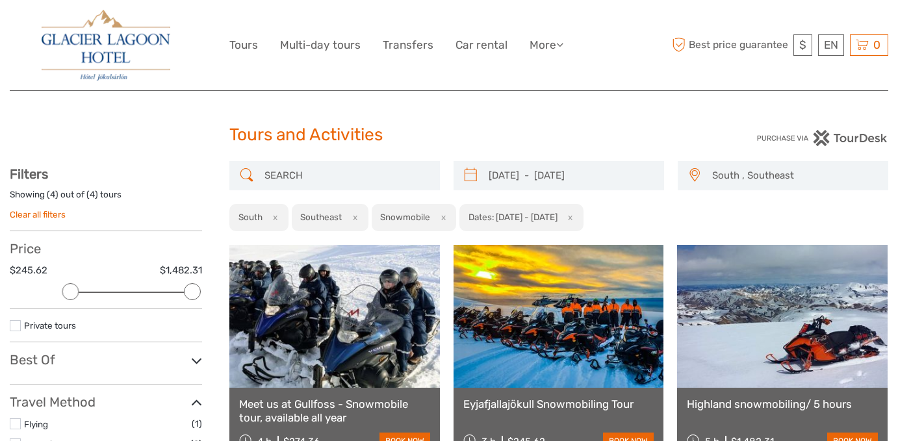
scroll to position [3, 0]
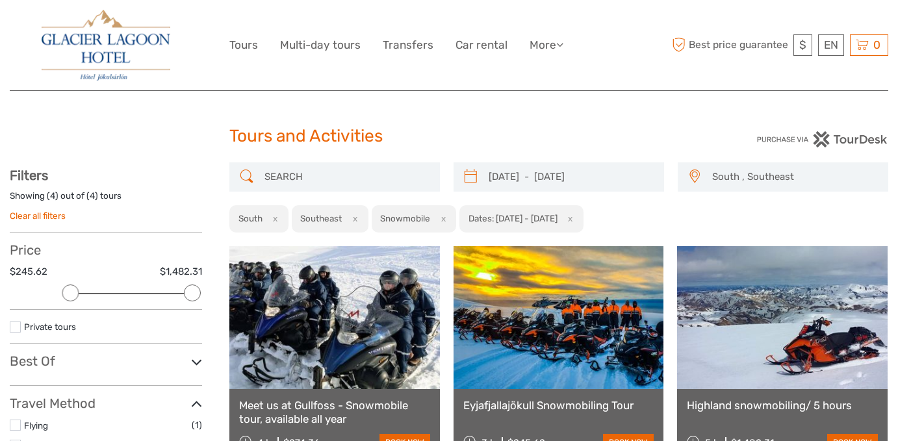
click at [439, 217] on button "x" at bounding box center [441, 219] width 18 height 14
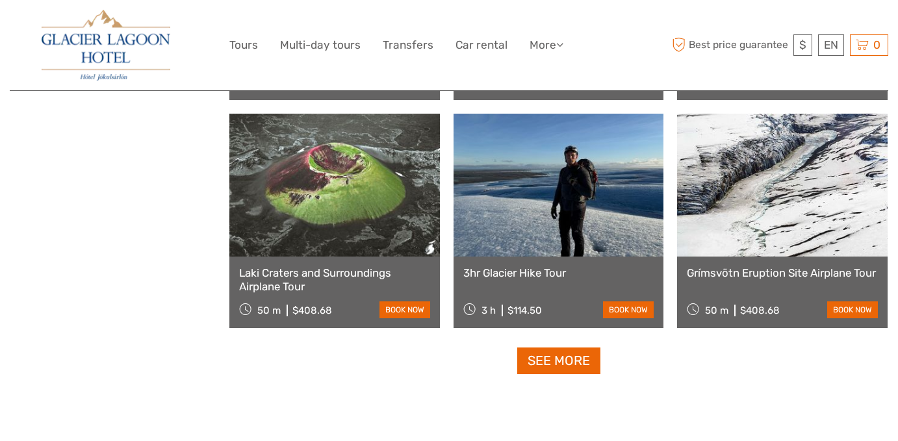
scroll to position [1275, 0]
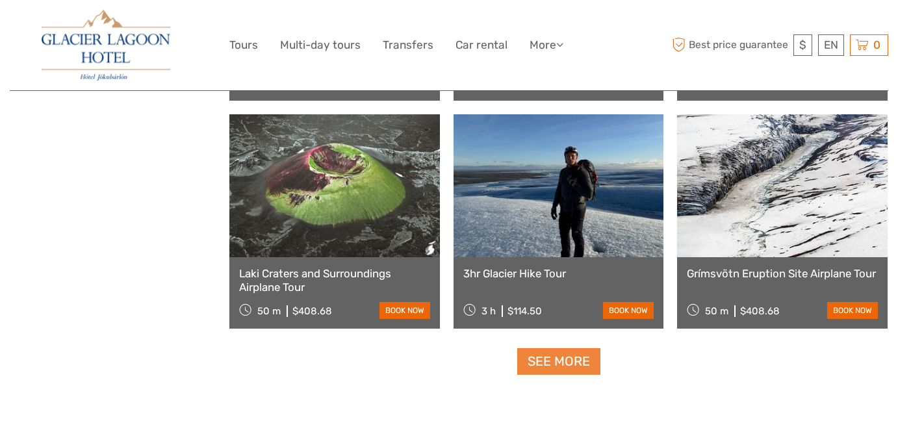
click at [580, 365] on link "See more" at bounding box center [558, 361] width 83 height 27
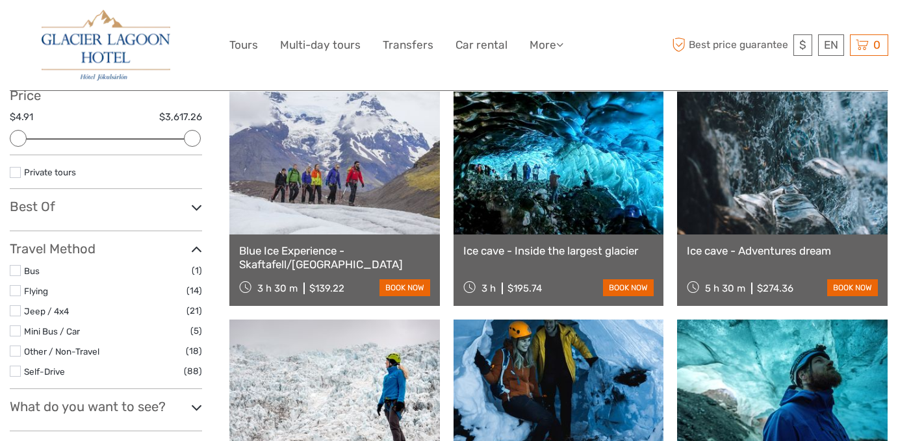
scroll to position [160, 0]
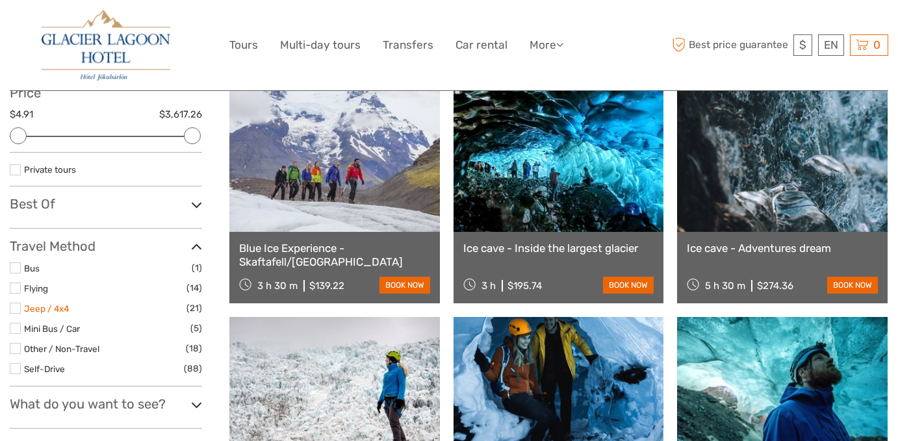
click at [44, 307] on link "Jeep / 4x4" at bounding box center [46, 308] width 45 height 10
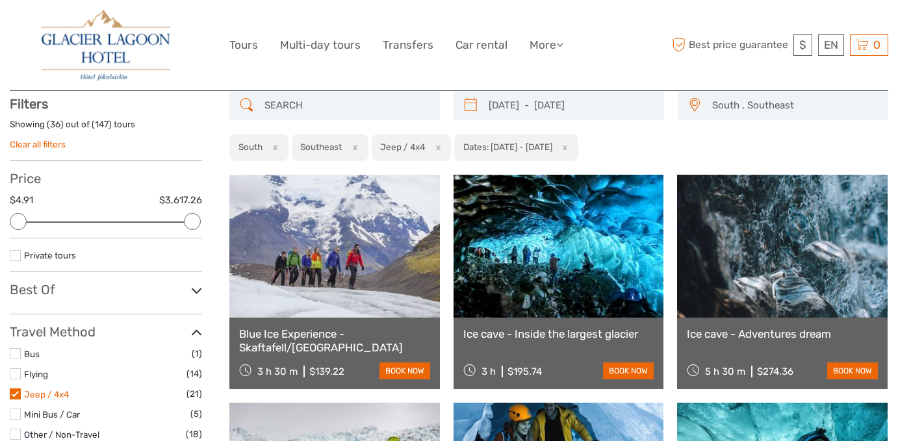
scroll to position [73, 0]
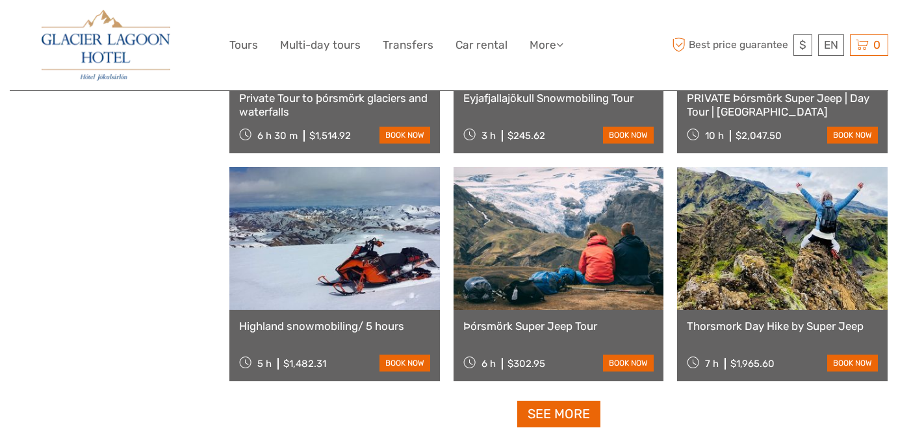
scroll to position [1271, 0]
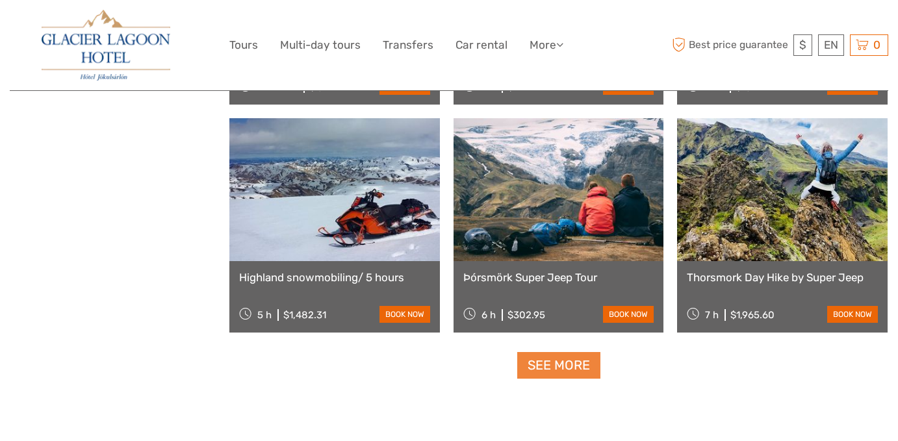
click at [565, 367] on link "See more" at bounding box center [558, 365] width 83 height 27
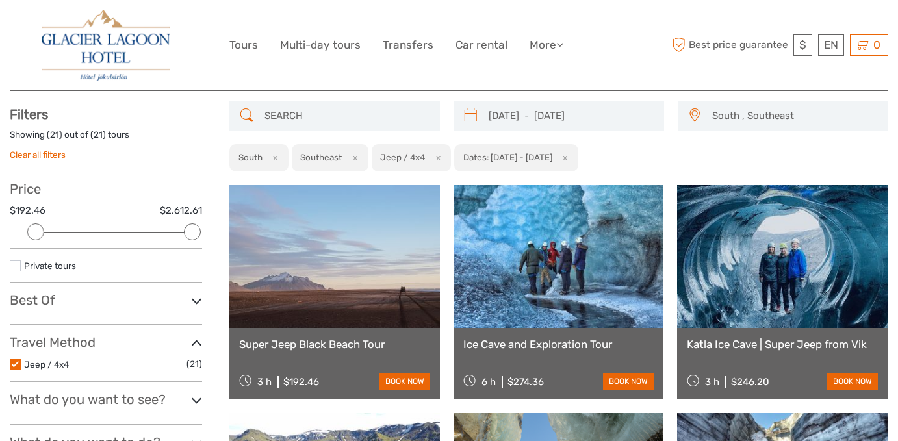
scroll to position [0, 0]
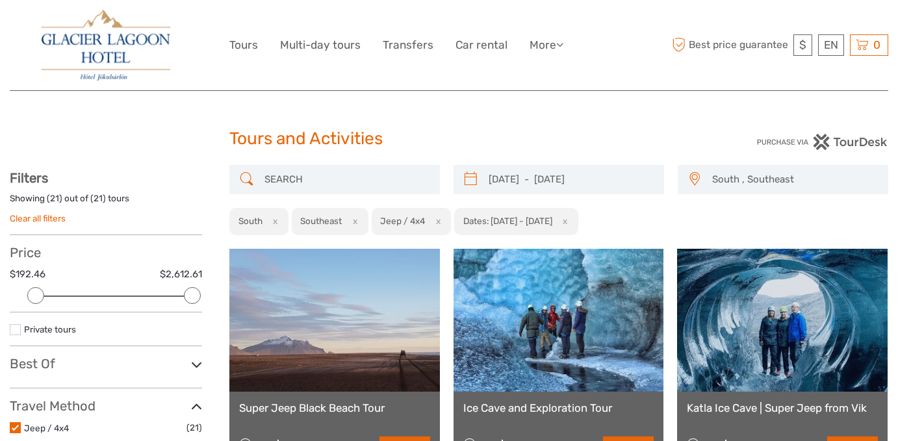
click at [446, 222] on div "Jeep / 4x4 x" at bounding box center [412, 222] width 80 height 28
click at [443, 222] on button "x" at bounding box center [436, 221] width 18 height 14
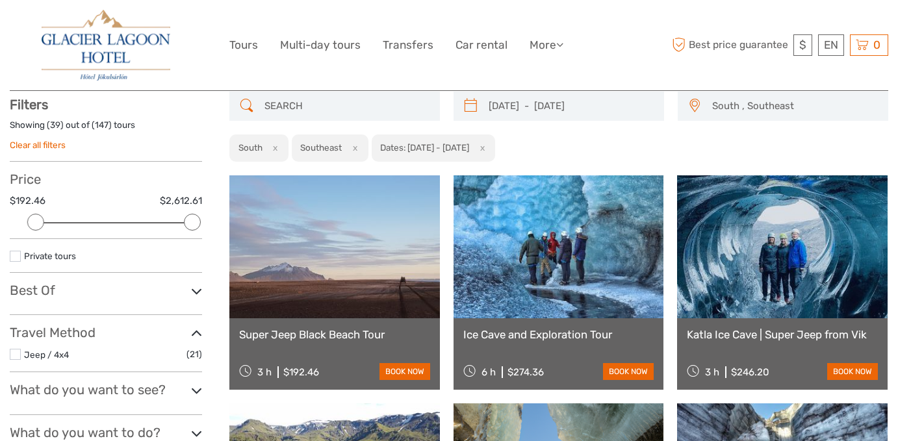
scroll to position [252, 0]
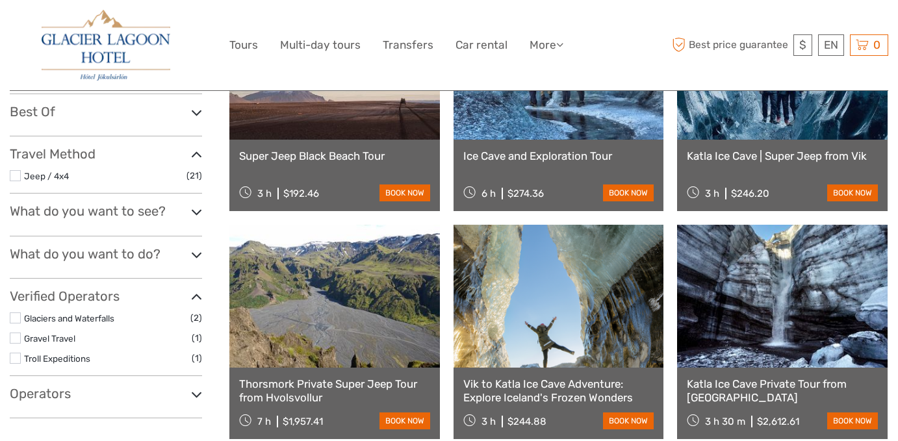
click at [181, 157] on h3 "Travel Method" at bounding box center [106, 154] width 192 height 16
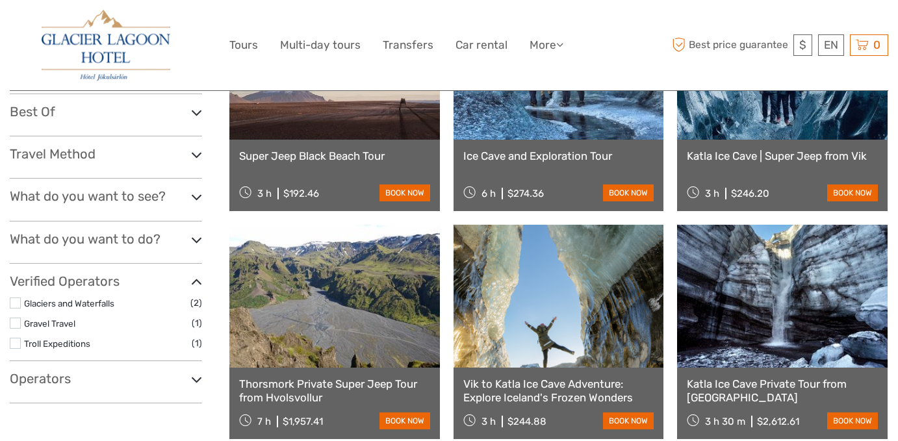
click at [188, 156] on h3 "Travel Method" at bounding box center [106, 154] width 192 height 16
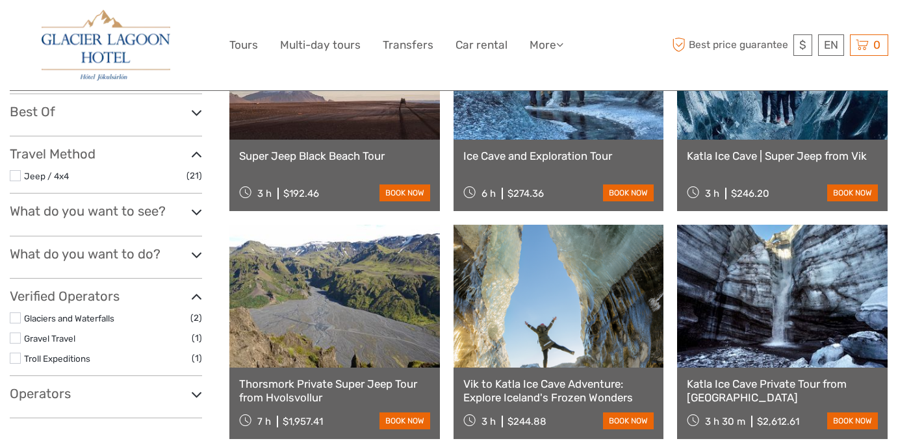
click at [198, 157] on icon at bounding box center [196, 155] width 11 height 18
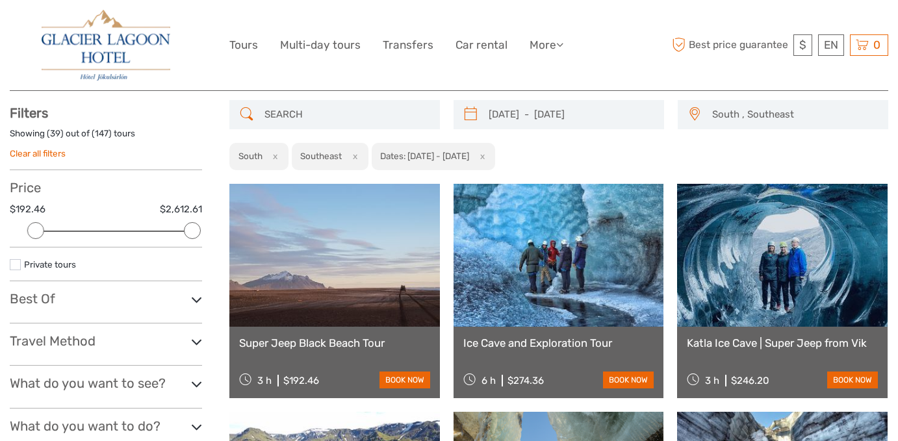
scroll to position [72, 0]
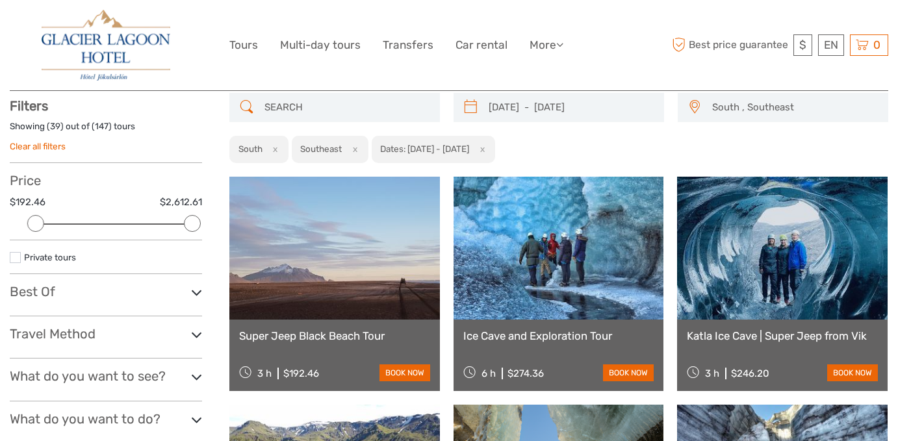
click at [137, 359] on div "Filters Showing ( 39 ) out of ( 147 ) tours Clear all filters Price $192.46 $2,…" at bounding box center [106, 341] width 192 height 486
click at [146, 345] on div "Travel Method Jeep / 4x4 (21) No available travel methods" at bounding box center [106, 342] width 192 height 32
click at [132, 334] on h3 "Travel Method" at bounding box center [106, 334] width 192 height 16
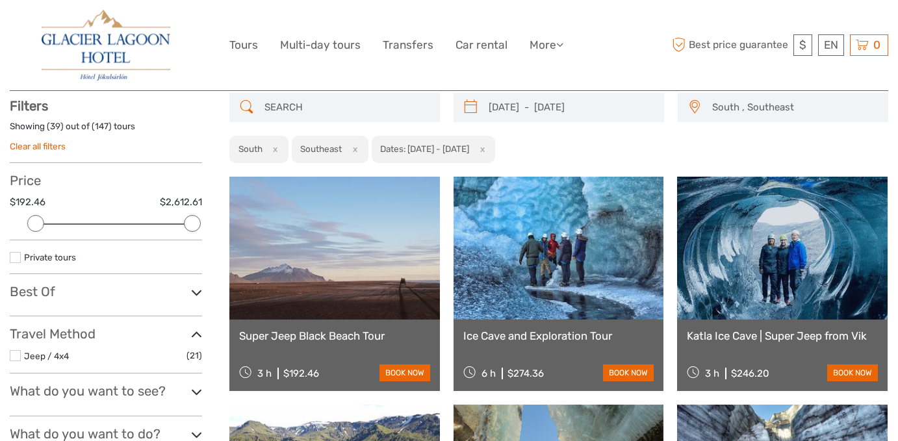
click at [132, 337] on h3 "Travel Method" at bounding box center [106, 334] width 192 height 16
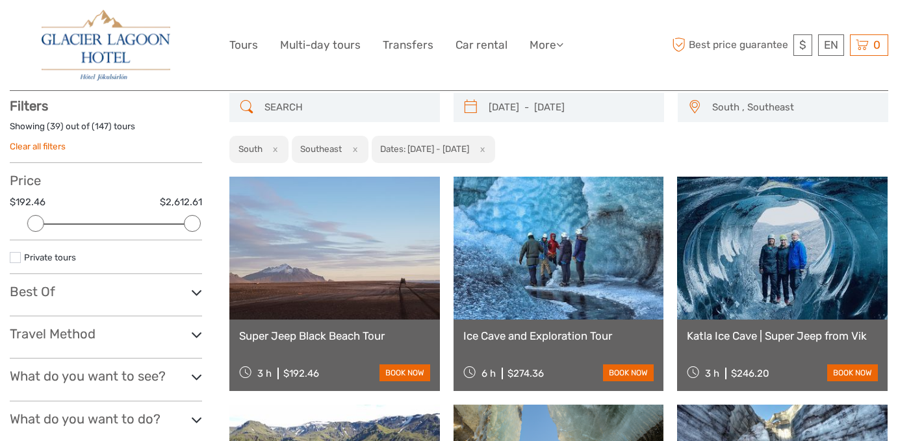
click at [131, 297] on h3 "Best Of" at bounding box center [106, 292] width 192 height 16
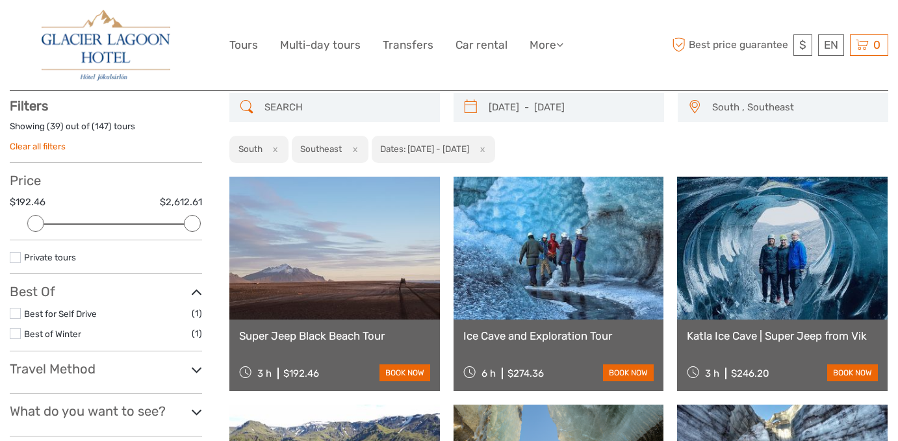
click at [125, 292] on h3 "Best Of" at bounding box center [106, 292] width 192 height 16
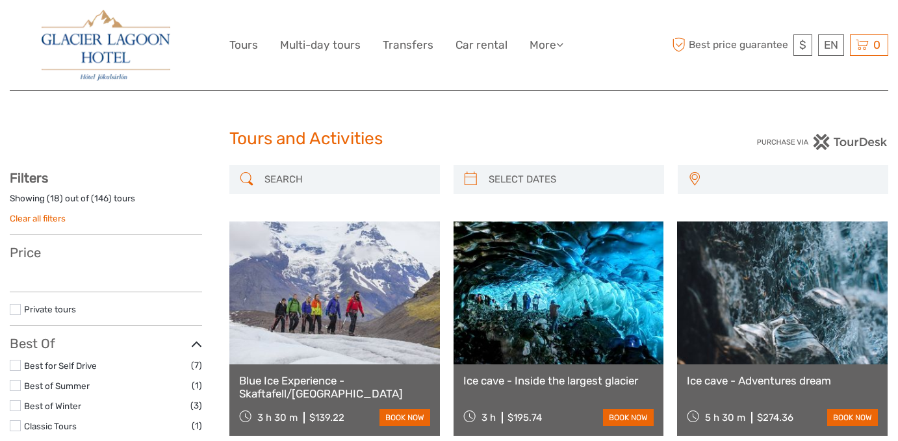
scroll to position [72, 0]
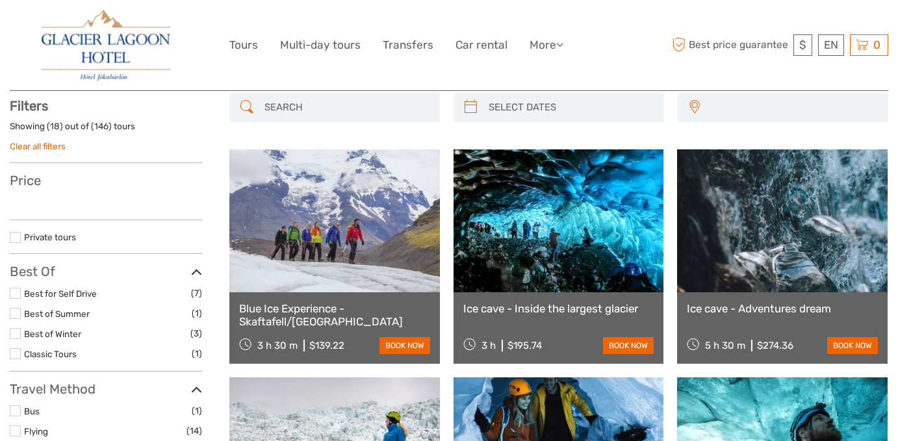
type input "29/12/2025 - 29/12/2025"
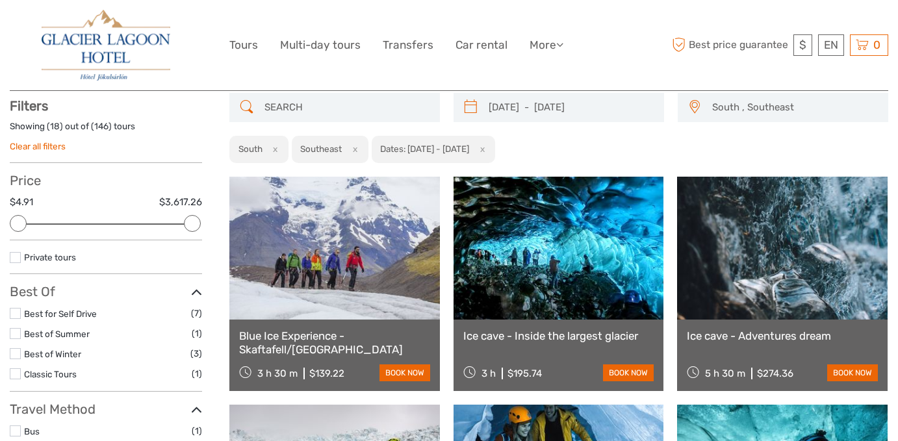
scroll to position [0, 0]
click at [372, 112] on input "search" at bounding box center [346, 107] width 174 height 23
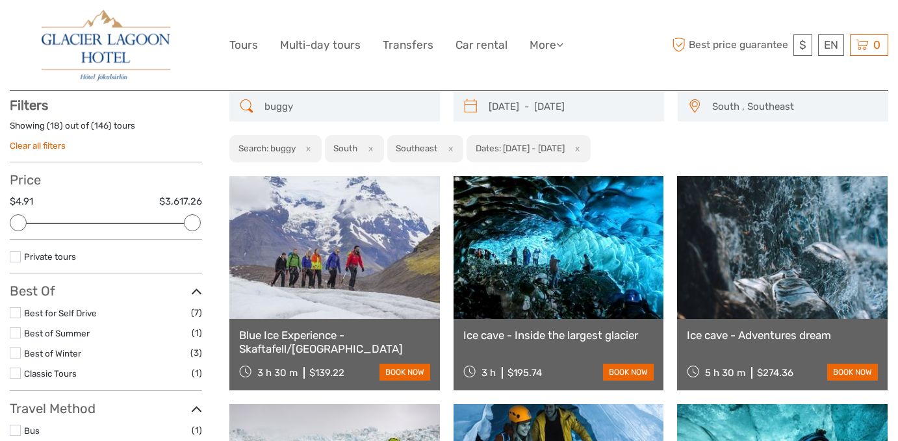
scroll to position [73, 0]
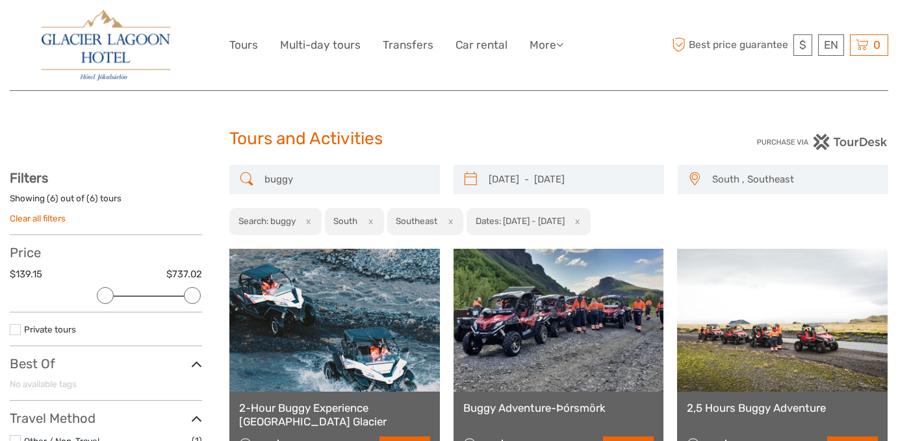
drag, startPoint x: 340, startPoint y: 169, endPoint x: 357, endPoint y: 179, distance: 20.4
click at [357, 179] on input "buggy" at bounding box center [346, 179] width 174 height 23
paste input "Vatnajökull"
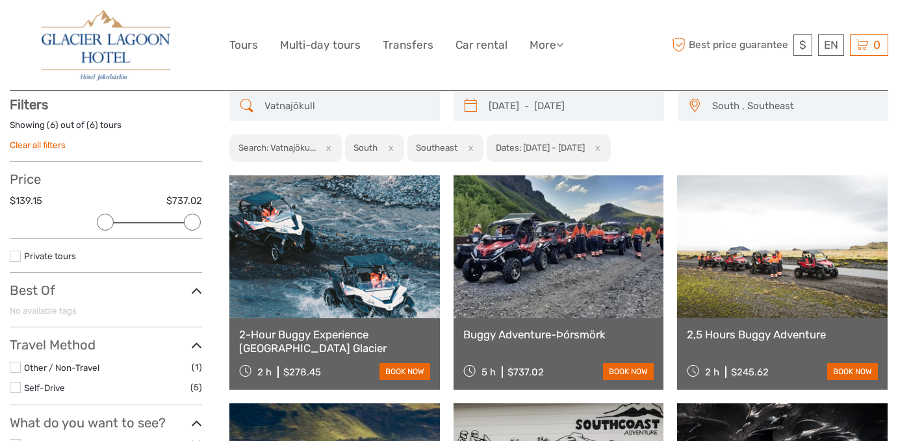
scroll to position [73, 0]
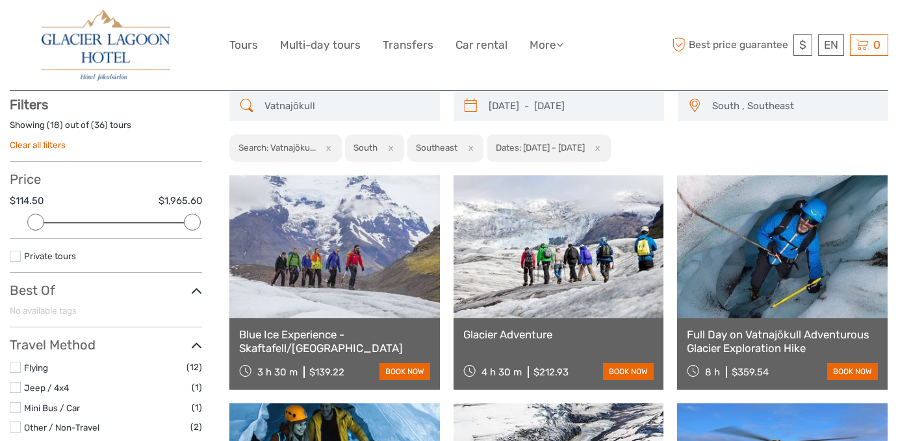
type input "Vatnajökull"
type input "29/12/2025"
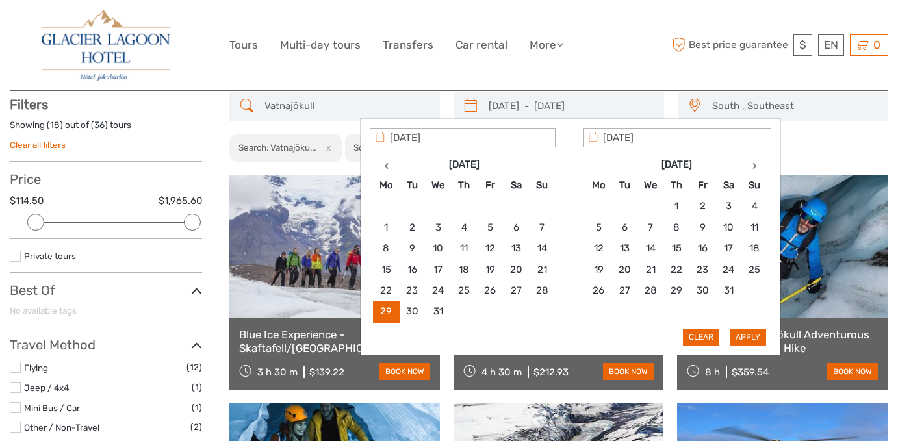
click at [615, 103] on input "29/12/2025 - 29/12/2025" at bounding box center [570, 106] width 174 height 23
type input "29/12/2025"
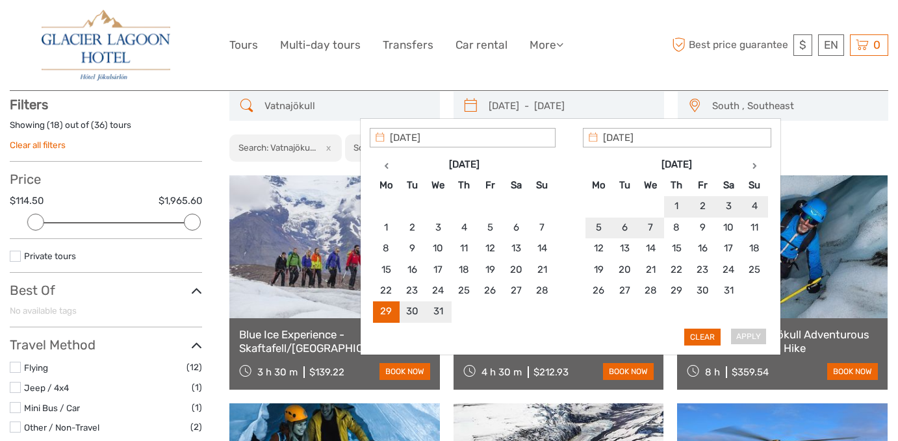
type input "01/01/2026"
type input "29/12/2025"
click at [756, 342] on button "Apply" at bounding box center [748, 337] width 36 height 17
type input "29/12/2025 - 01/01/2026"
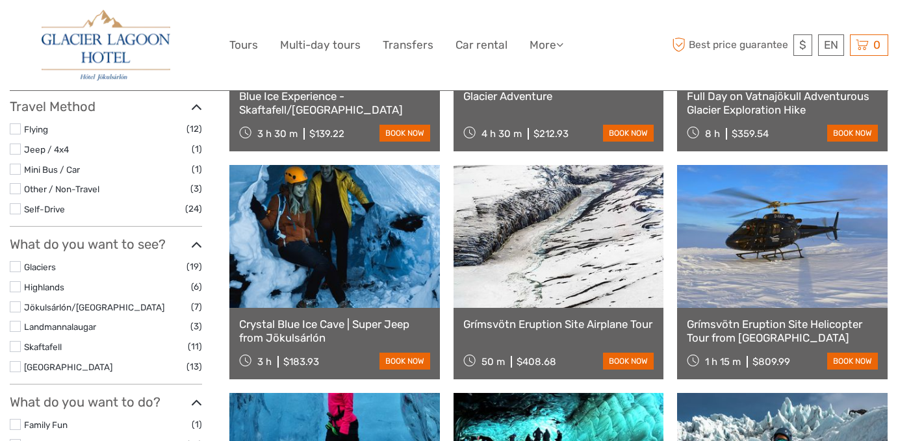
scroll to position [324, 0]
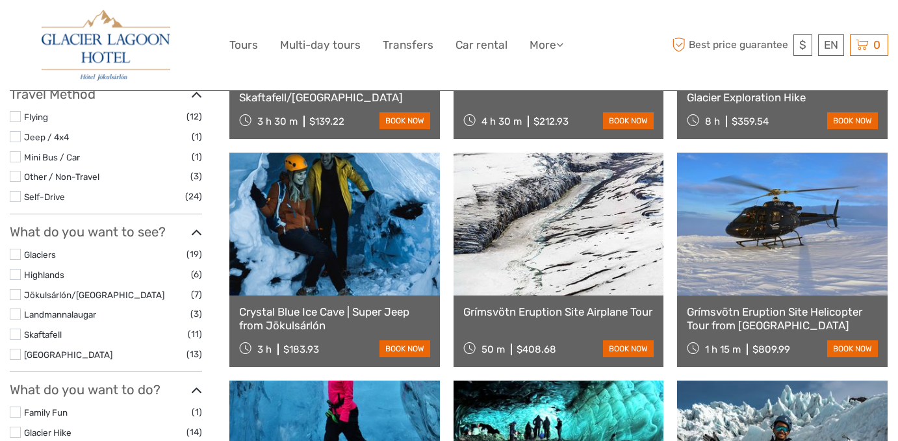
click at [392, 269] on link at bounding box center [334, 224] width 211 height 143
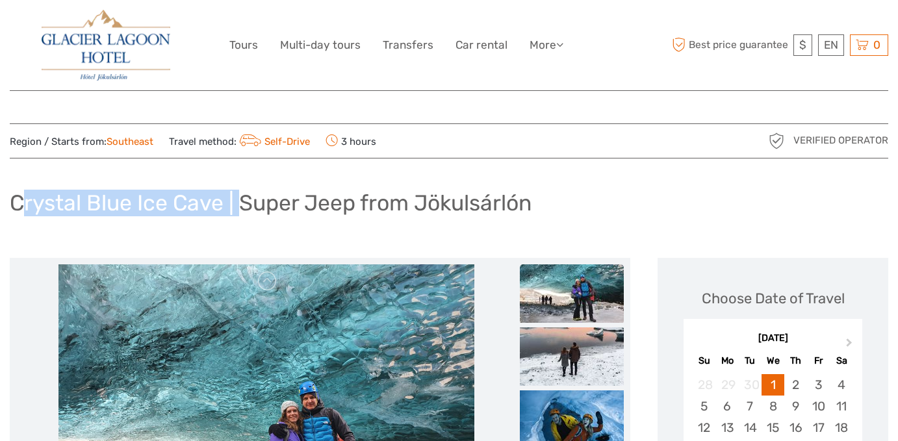
drag, startPoint x: 17, startPoint y: 198, endPoint x: 239, endPoint y: 201, distance: 222.3
click at [239, 201] on h1 "Crystal Blue Ice Cave | Super Jeep from Jökulsárlón" at bounding box center [271, 203] width 522 height 27
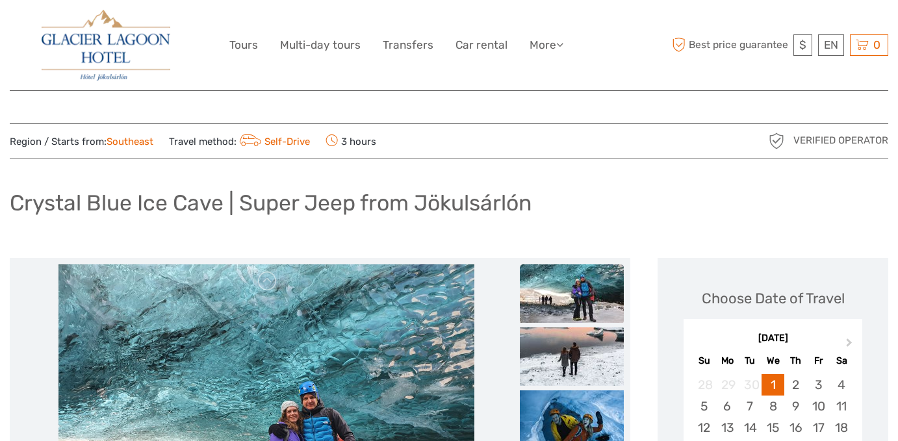
click at [220, 203] on h1 "Crystal Blue Ice Cave | Super Jeep from Jökulsárlón" at bounding box center [271, 203] width 522 height 27
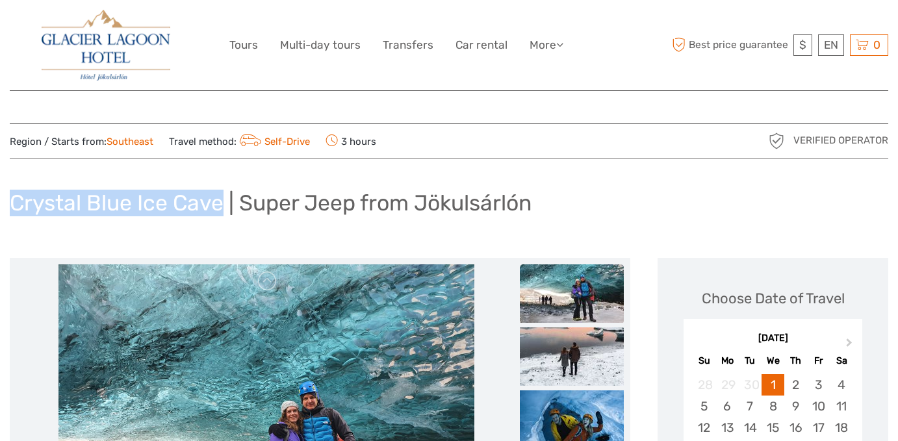
drag, startPoint x: 224, startPoint y: 203, endPoint x: -8, endPoint y: 200, distance: 232.7
copy h1 "Crystal Blue Ice Cave"
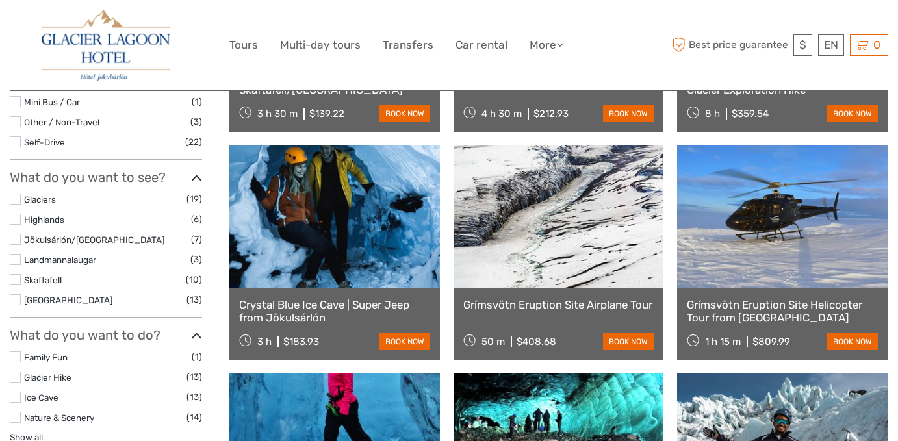
type input "[DATE] - [DATE]"
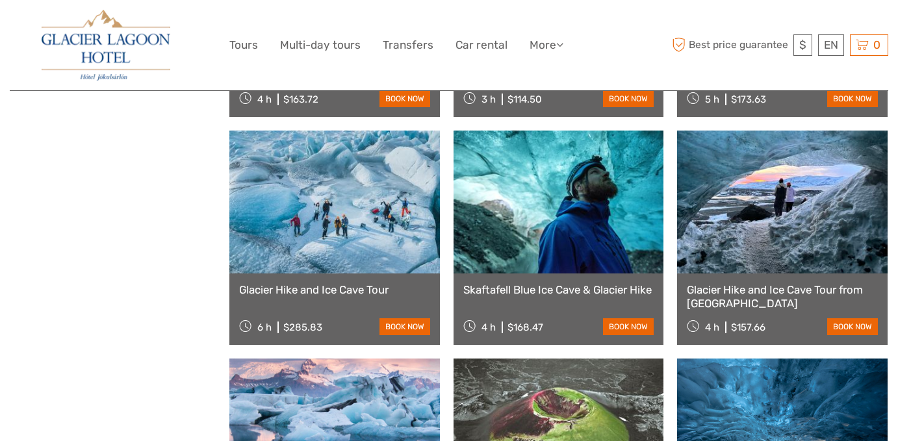
scroll to position [1236, 0]
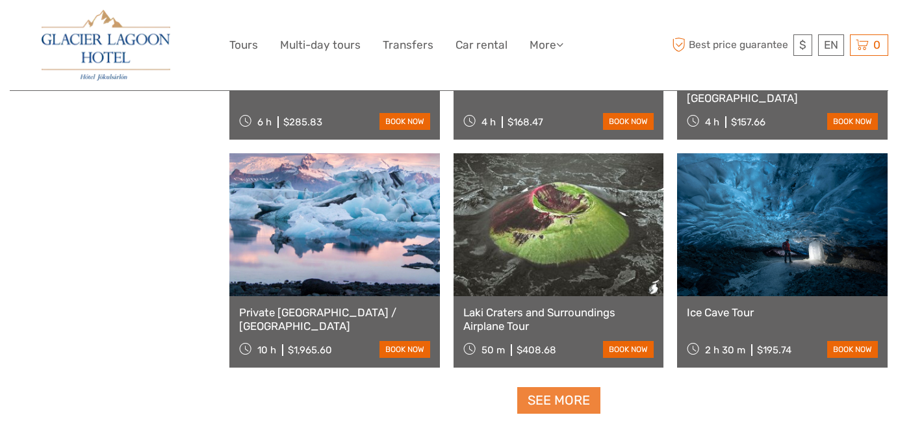
click at [579, 409] on link "See more" at bounding box center [558, 400] width 83 height 27
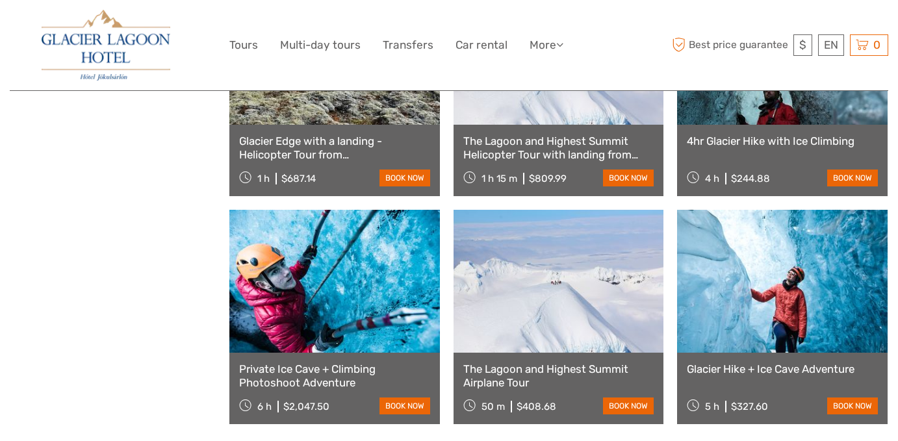
scroll to position [2631, 0]
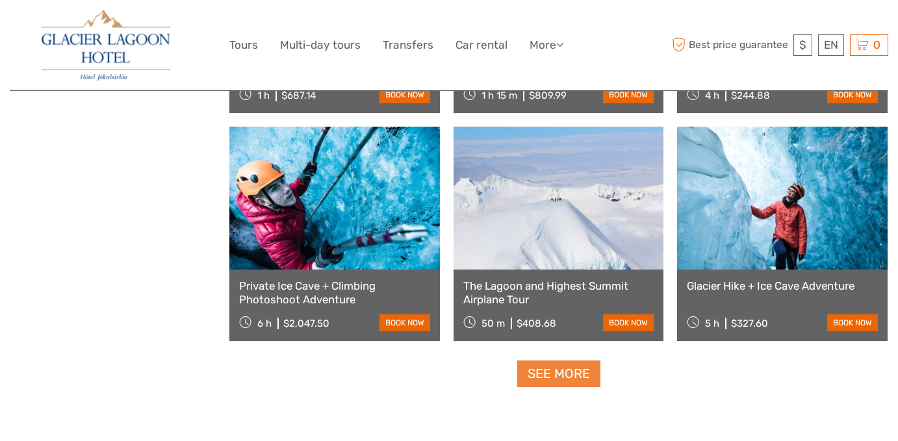
click at [589, 378] on link "See more" at bounding box center [558, 374] width 83 height 27
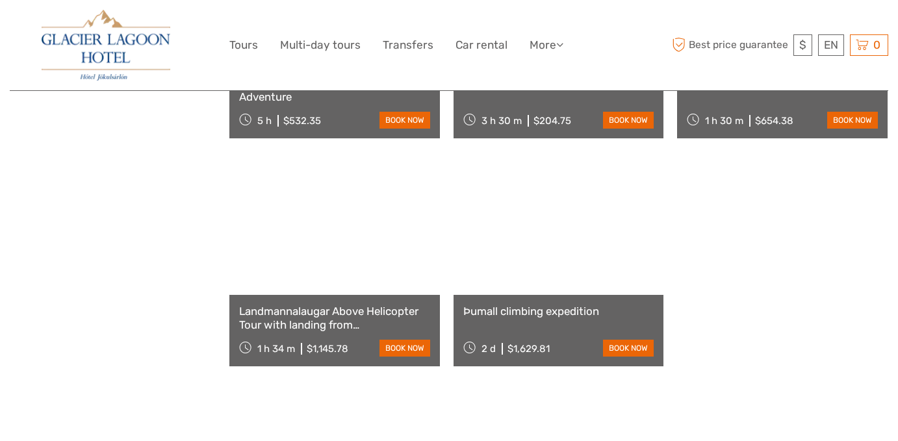
scroll to position [2664, 0]
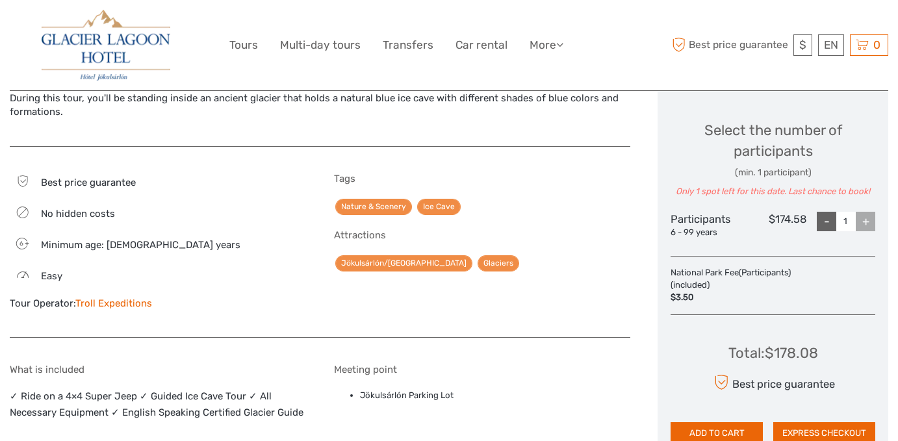
scroll to position [544, 0]
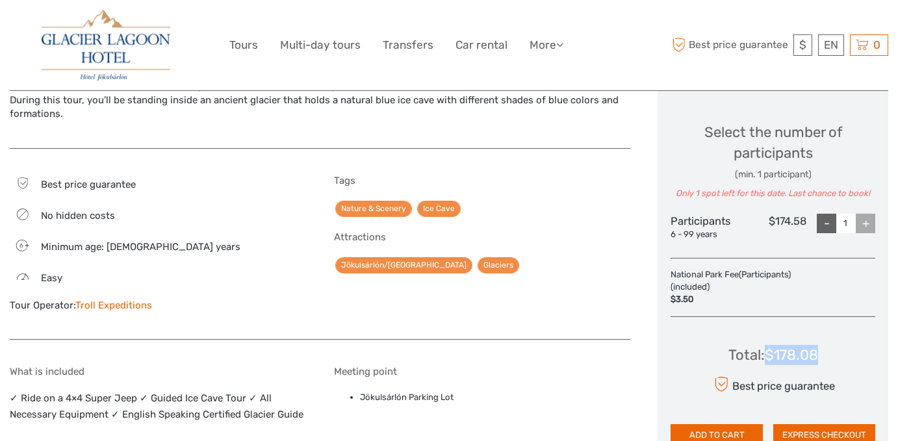
drag, startPoint x: 826, startPoint y: 361, endPoint x: 768, endPoint y: 357, distance: 57.9
click at [768, 357] on div "Total : $178.08 Best price guarantee ADD TO CART EXPRESS CHECKOUT" at bounding box center [773, 387] width 205 height 119
copy div "$178.08"
